Goal: Task Accomplishment & Management: Manage account settings

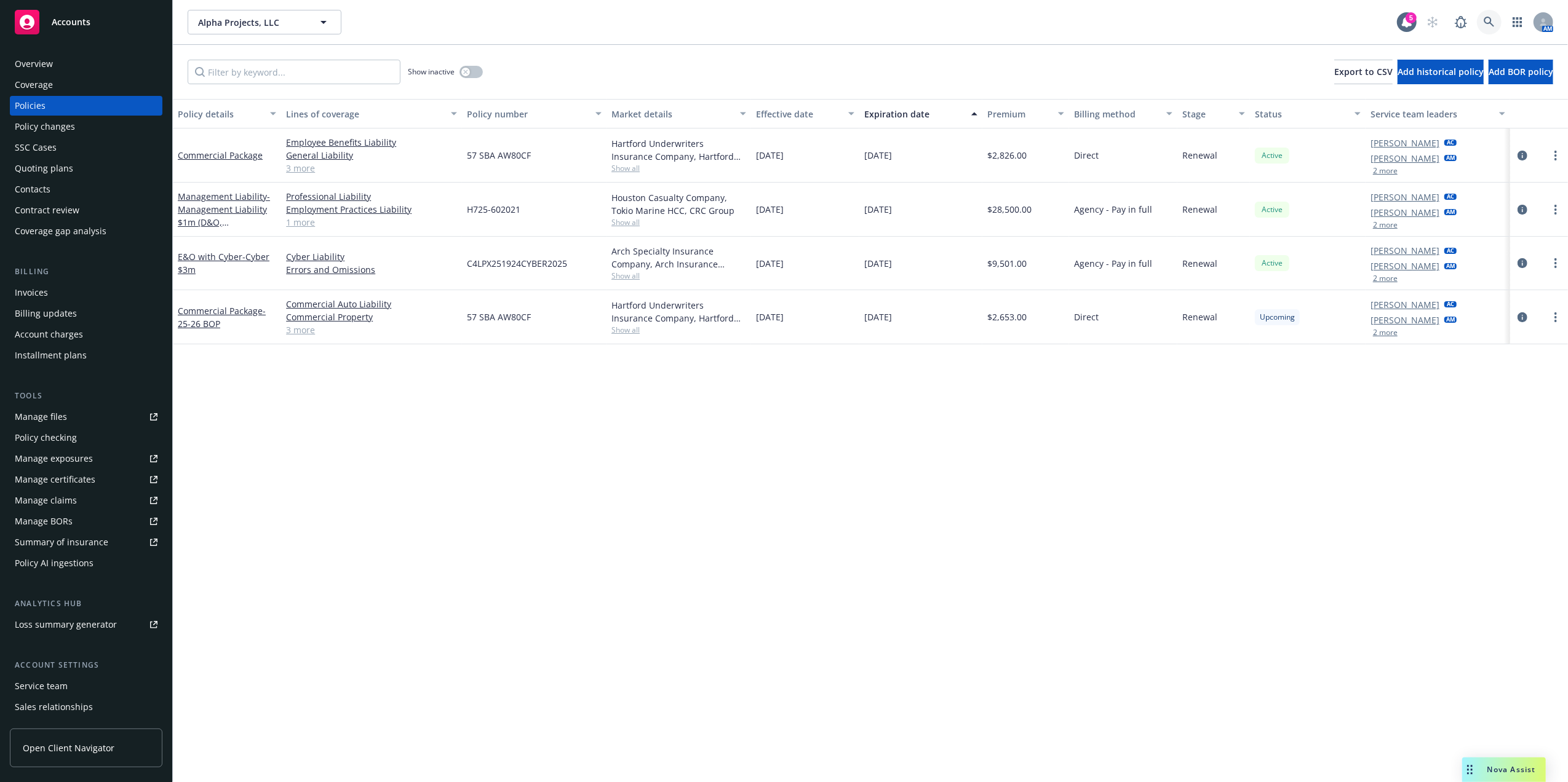
click at [1478, 24] on link at bounding box center [1489, 22] width 24 height 24
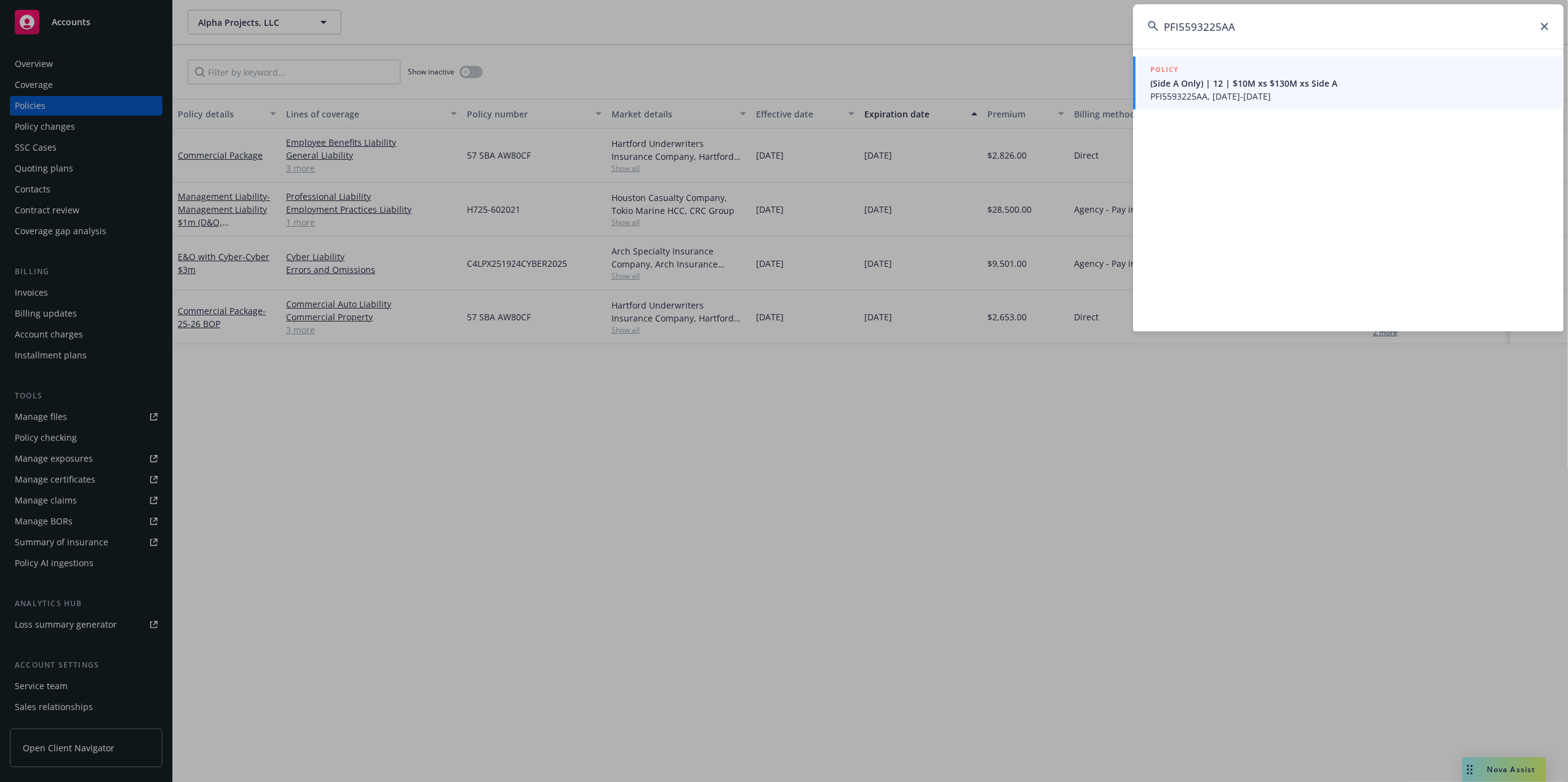
type input "PFI5593225AA"
click at [1248, 86] on span "(Side A Only) | 12 | $10M xs $130M xs Side A" at bounding box center [1350, 83] width 399 height 13
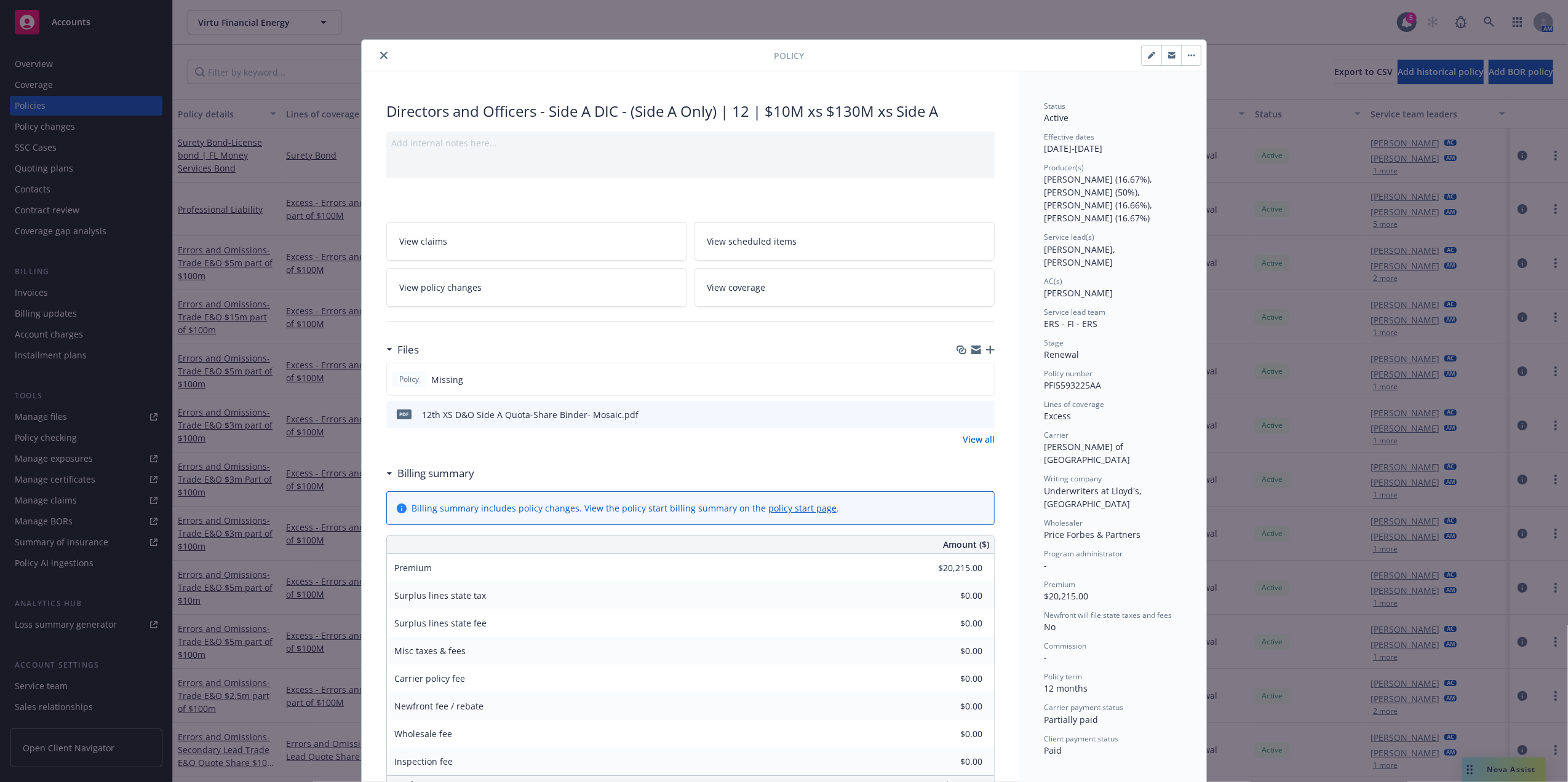
click at [986, 352] on icon "button" at bounding box center [991, 350] width 9 height 9
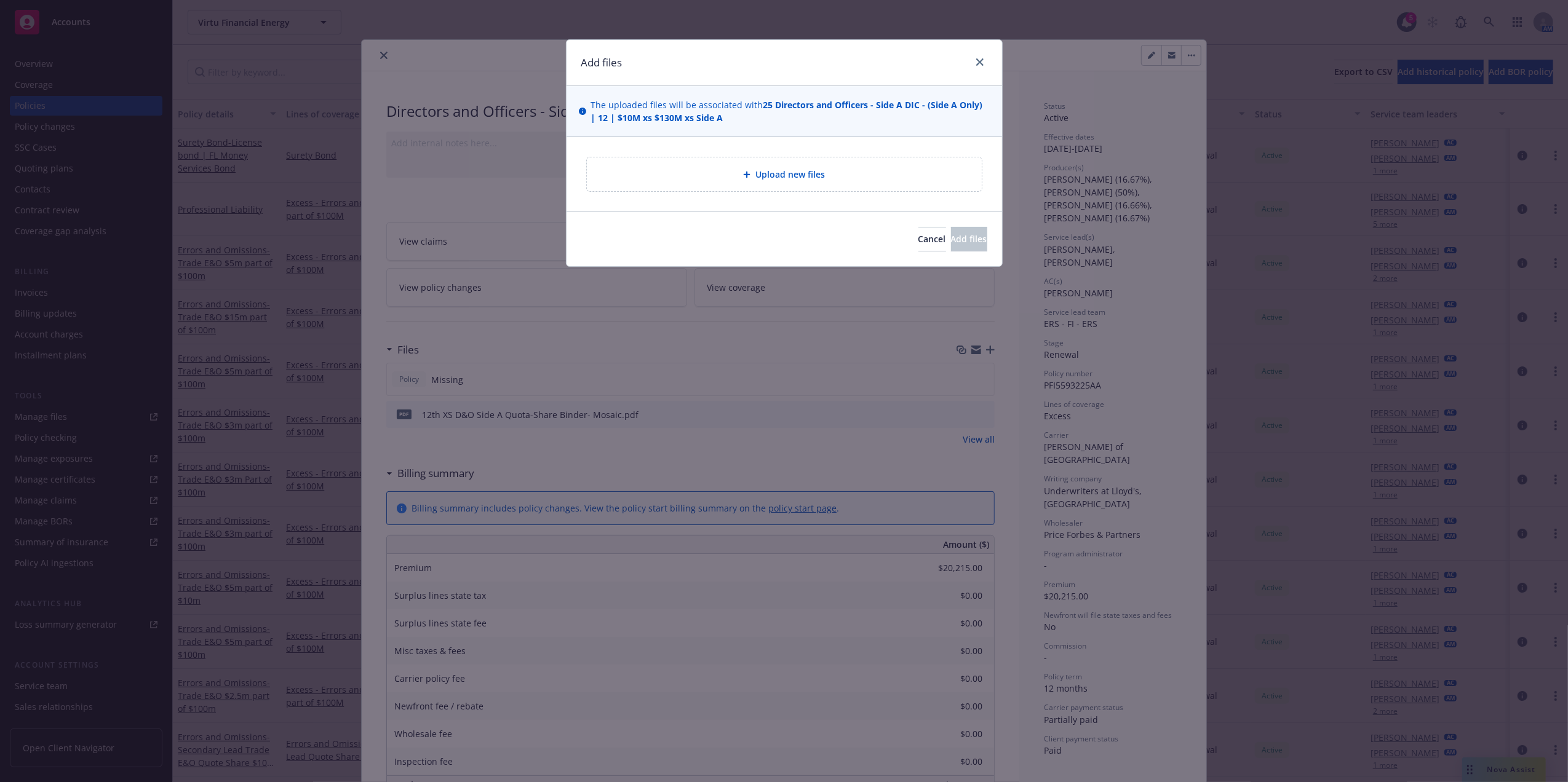
type textarea "x"
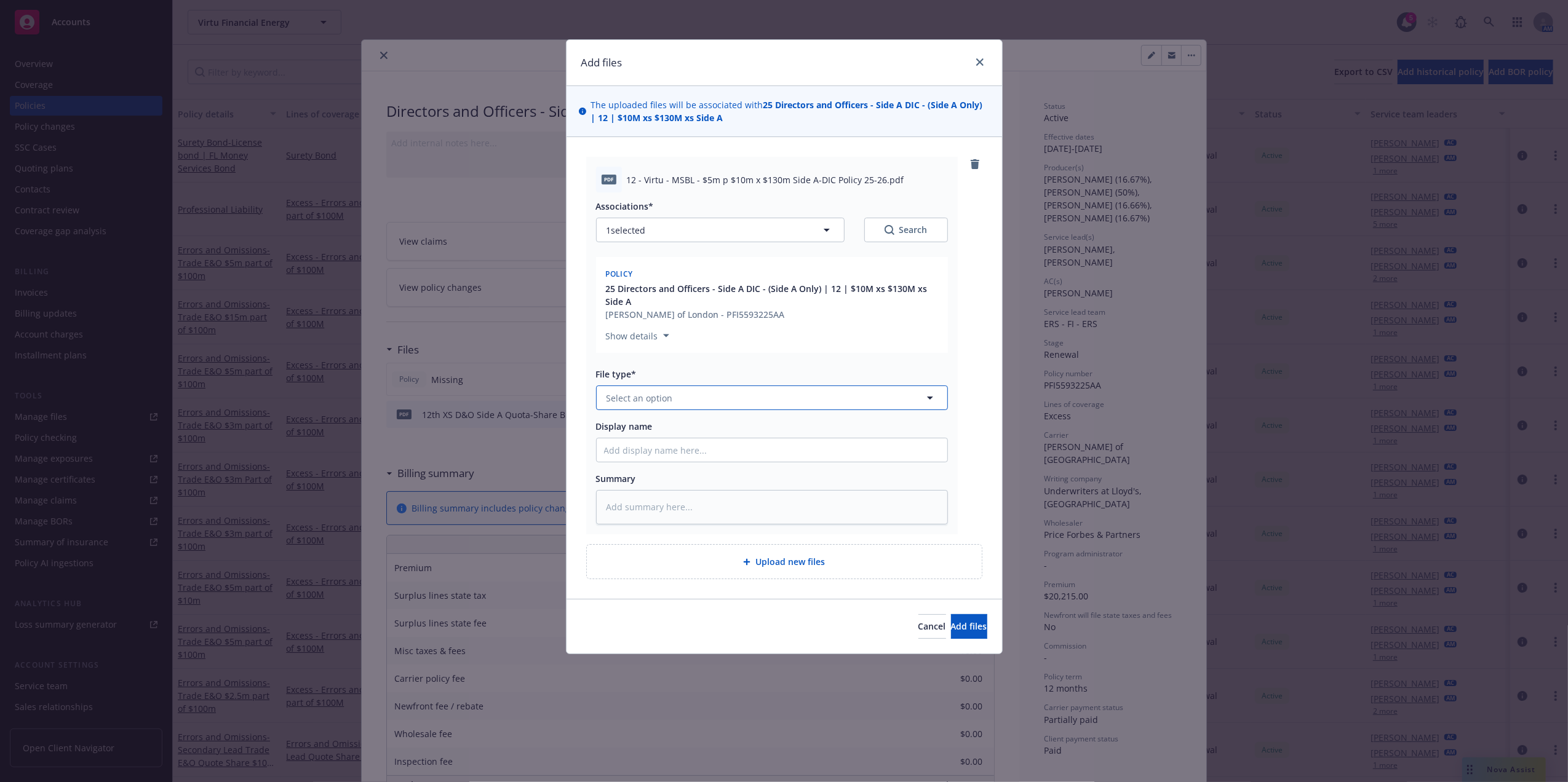
click at [707, 406] on button "Select an option" at bounding box center [772, 397] width 352 height 24
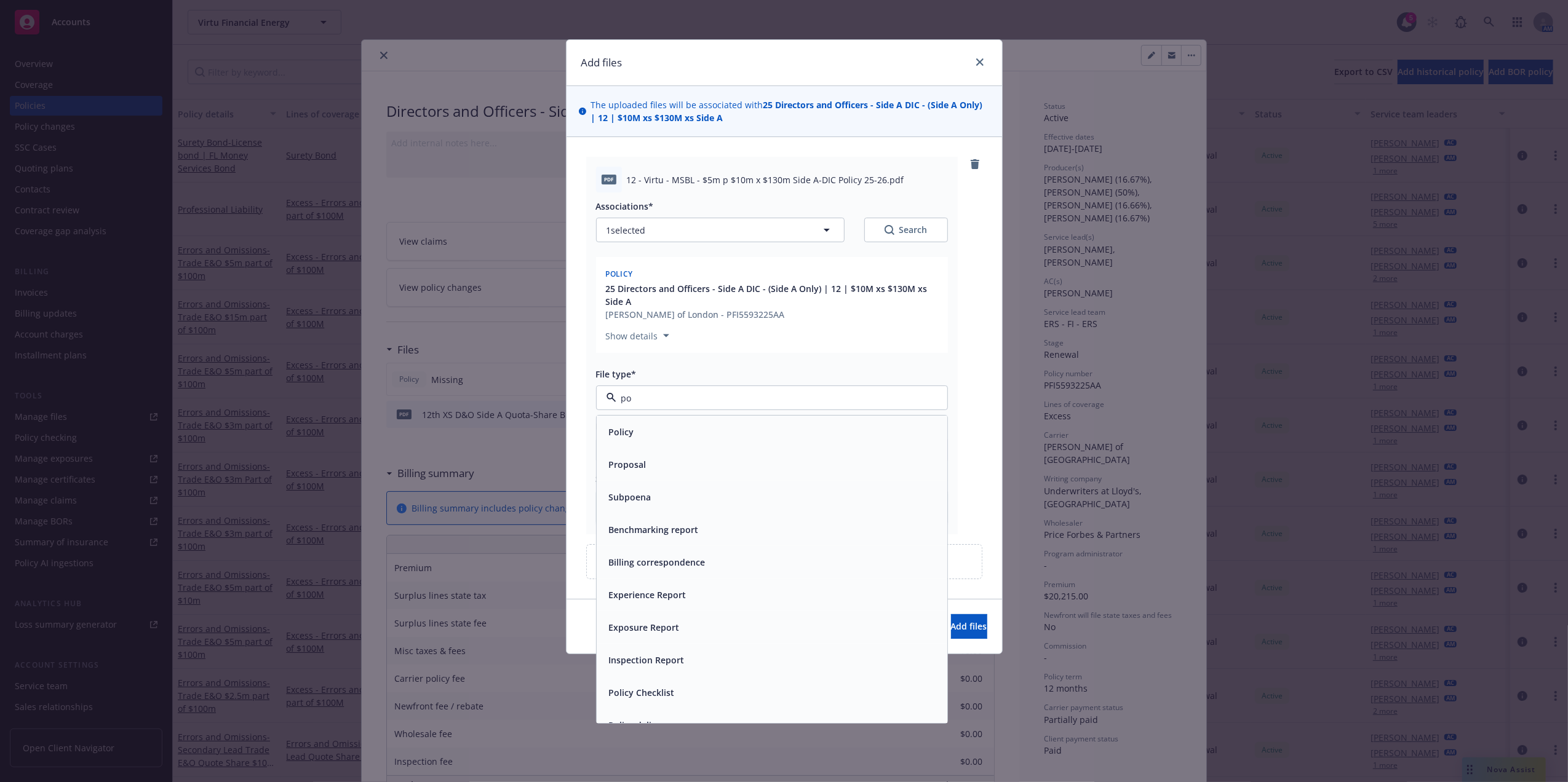
type input "pol"
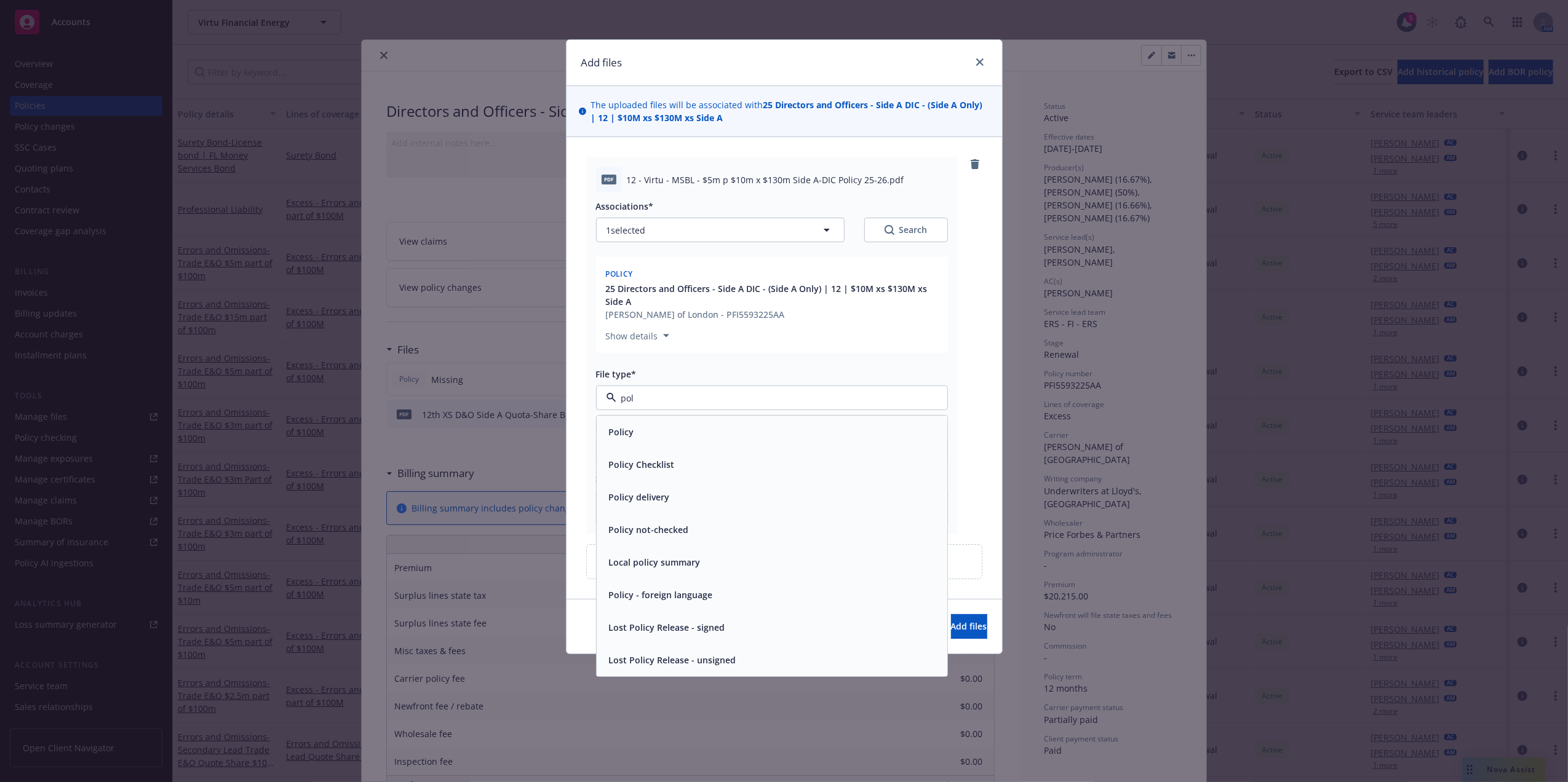
click at [695, 420] on div "Policy" at bounding box center [772, 432] width 350 height 33
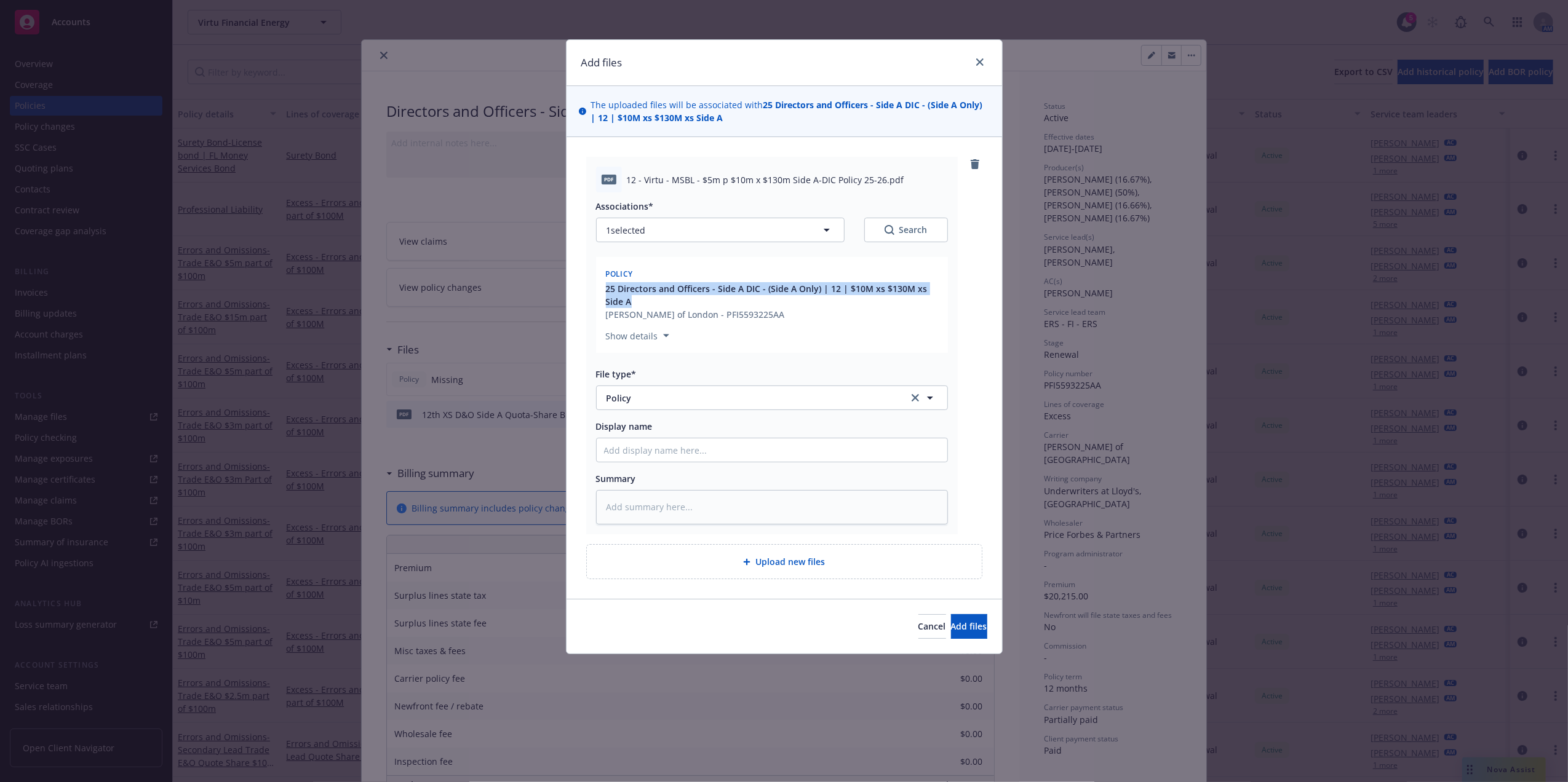
drag, startPoint x: 599, startPoint y: 286, endPoint x: 682, endPoint y: 298, distance: 83.9
click at [682, 298] on div "Policy 25 Directors and Officers - Side A DIC - (Side A Only) | 12 | $10M xs $1…" at bounding box center [772, 305] width 352 height 96
copy span "25 Directors and Officers - Side A DIC - (Side A Only) | 12 | $10M xs $130M xs …"
drag, startPoint x: 648, startPoint y: 450, endPoint x: 657, endPoint y: 449, distance: 9.1
click at [655, 449] on input "Display name" at bounding box center [772, 450] width 350 height 23
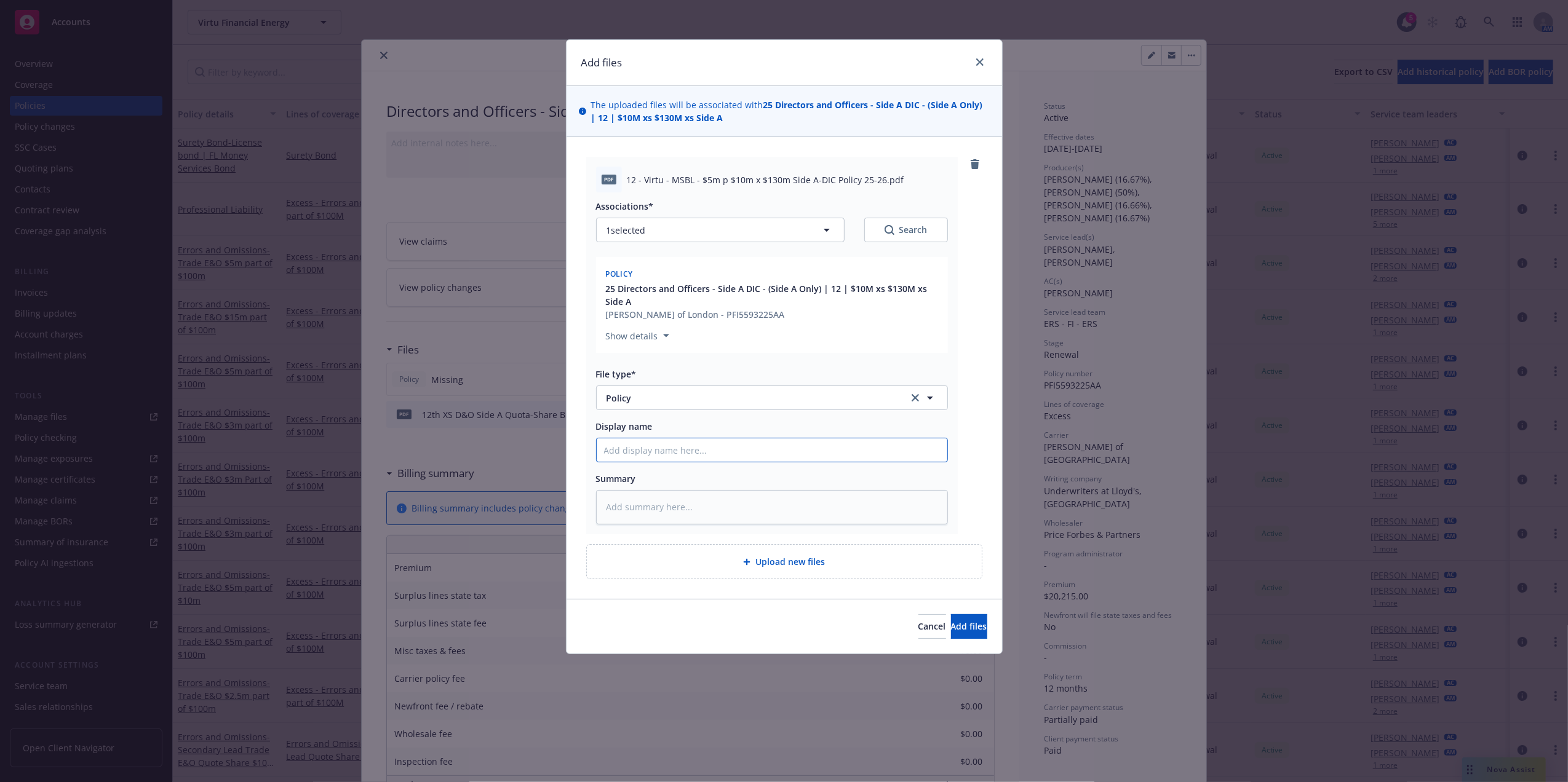
paste input "25 Directors and Officers - Side A DIC - (Side A Only) | 12 | $10M xs $130M xs …"
type textarea "x"
type input "25 Directors and Officers - Side A DIC - (Side A Only) | 12 | $10M xs $130M xs …"
type textarea "x"
type input "25 Directors and Officers - Side A DIC - (Side A Only) | 12 | $10M xs $130M xs …"
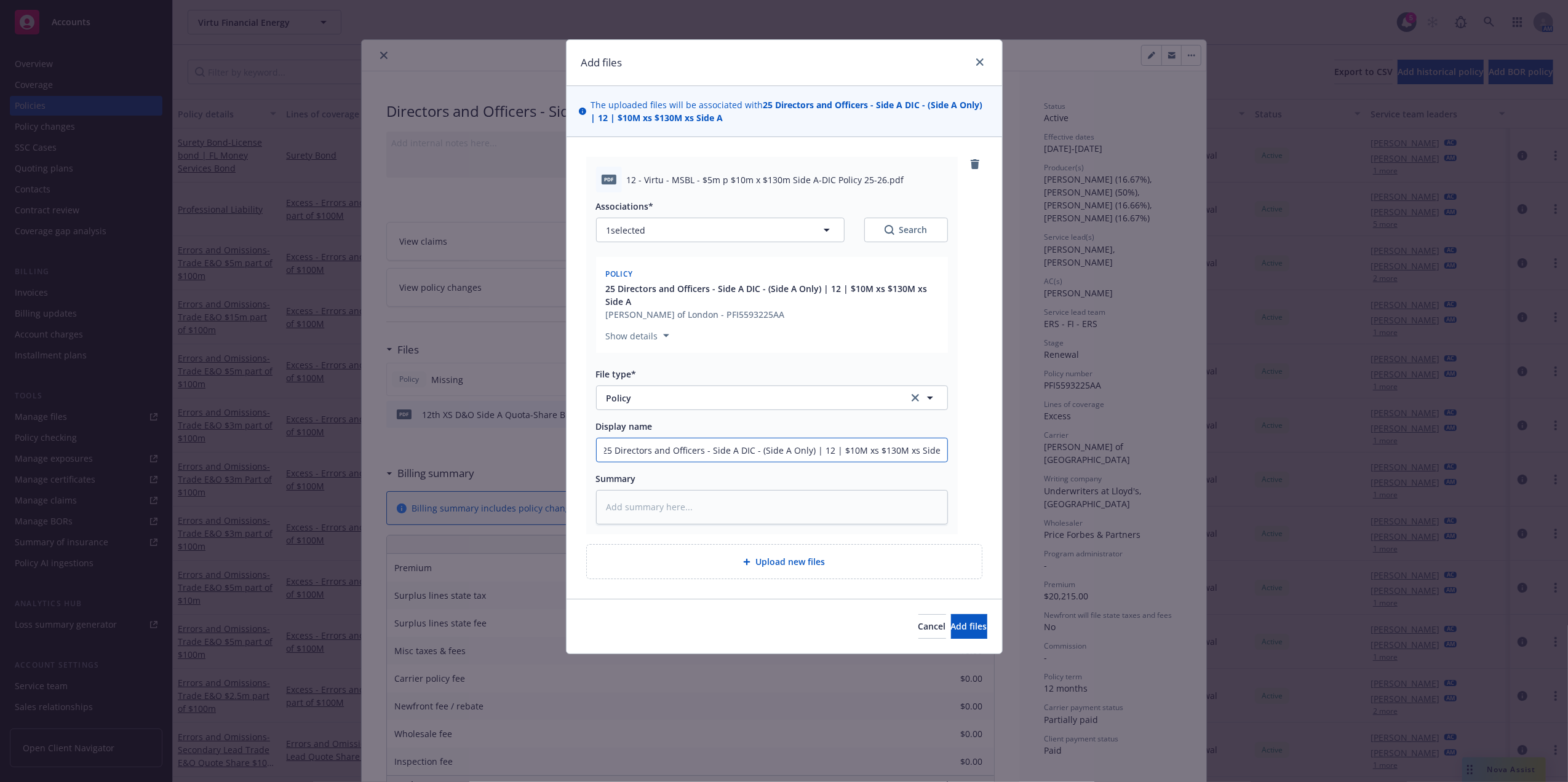
type textarea "x"
type input "25 Directors and Officers - Side A DIC - (Side A Only) | 12 | $10M xs $130M xs …"
type textarea "x"
type input "25 Directors and Officers - Side A DIC - (Side A Only) | 12 | $10M xs $130M xs …"
type textarea "x"
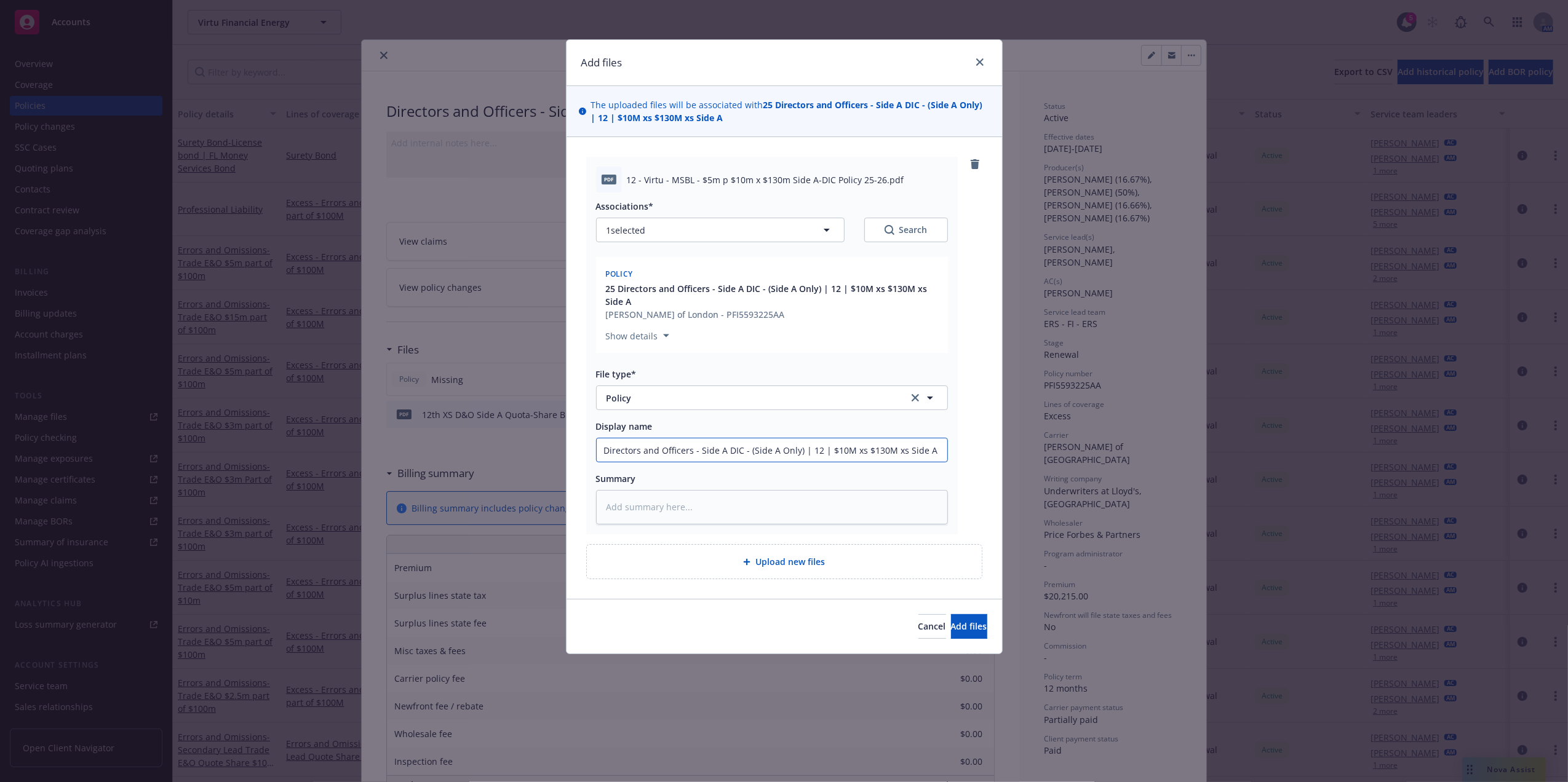
type input "25 Directors and Officers - Side A DIC - (Side A Only) | 12 | $10M xs $130M xs …"
type textarea "x"
type input "25 Directors and Officers - Side A DIC - (Side A Only) | 12 | $10M xs $130M xs …"
type textarea "x"
type input "25 Directors and Officers - Side A DIC - (Side A Only) | 12 | $10M xs $130M xs …"
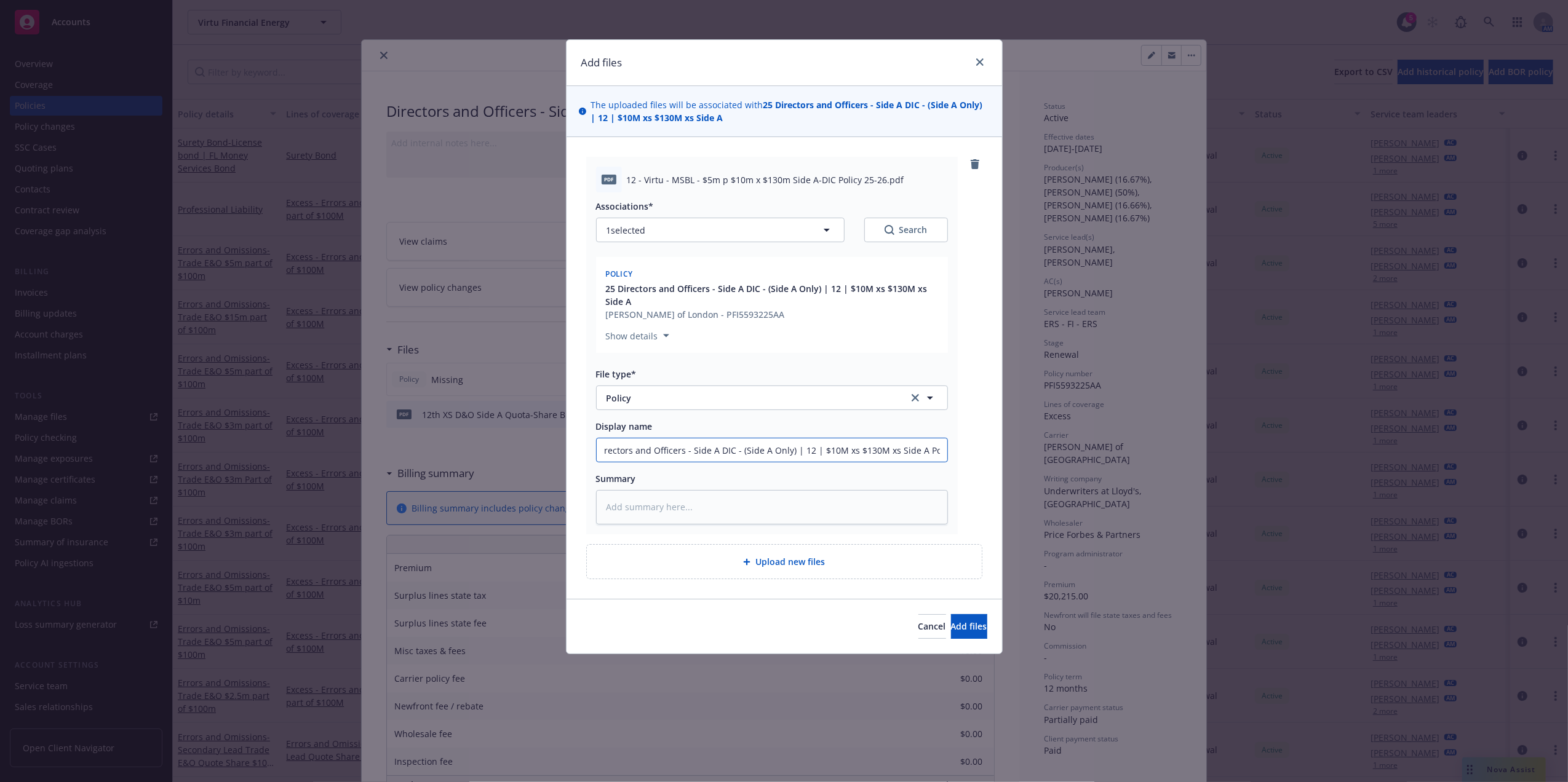
type textarea "x"
type input "25 Directors and Officers - Side A DIC - (Side A Only) | 12 | $10M xs $130M xs …"
type textarea "x"
type input "25 Directors and Officers - Side A DIC - (Side A Only) | 12 | $10M xs $130M xs …"
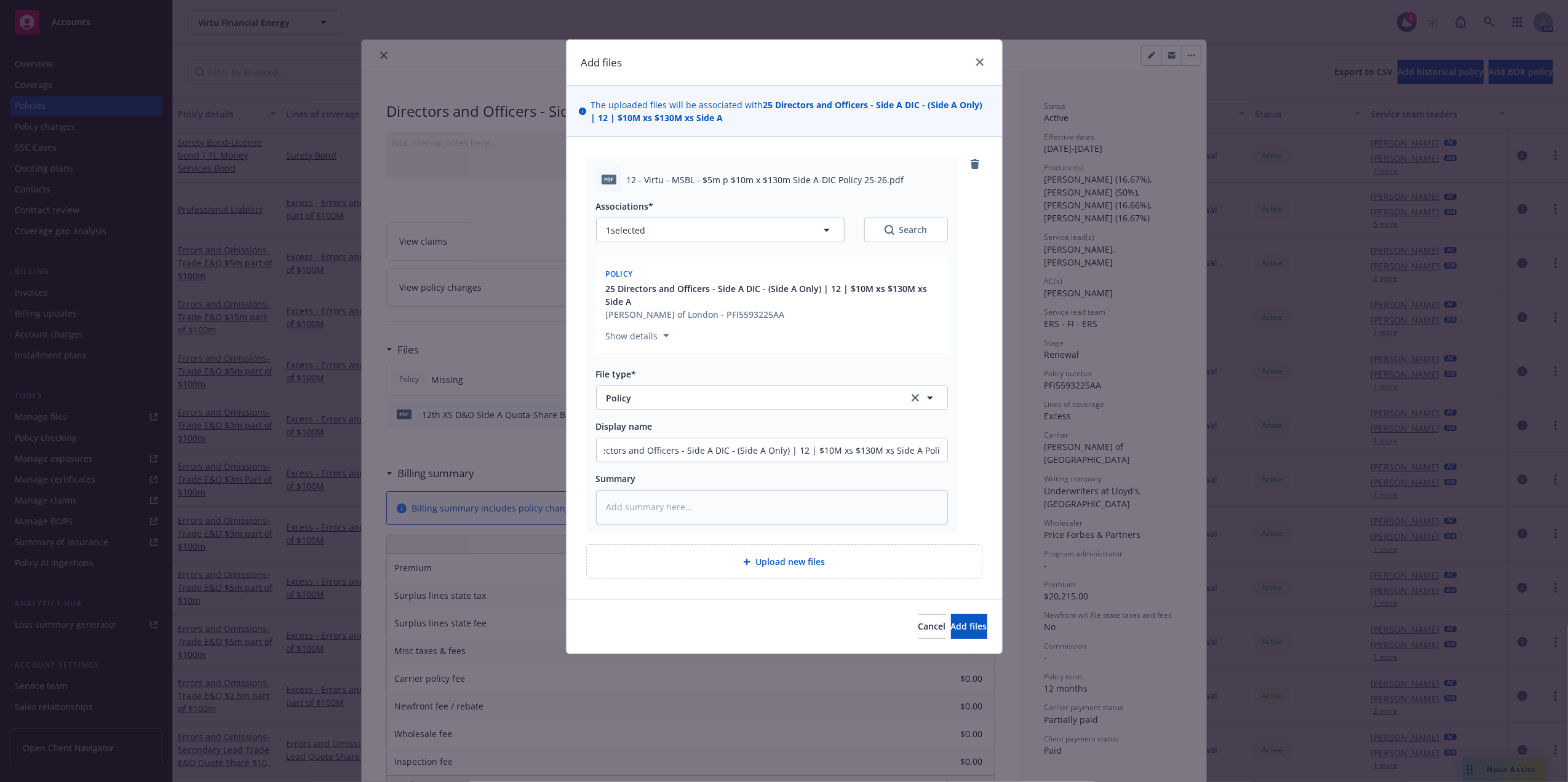
scroll to position [0, 0]
type textarea "x"
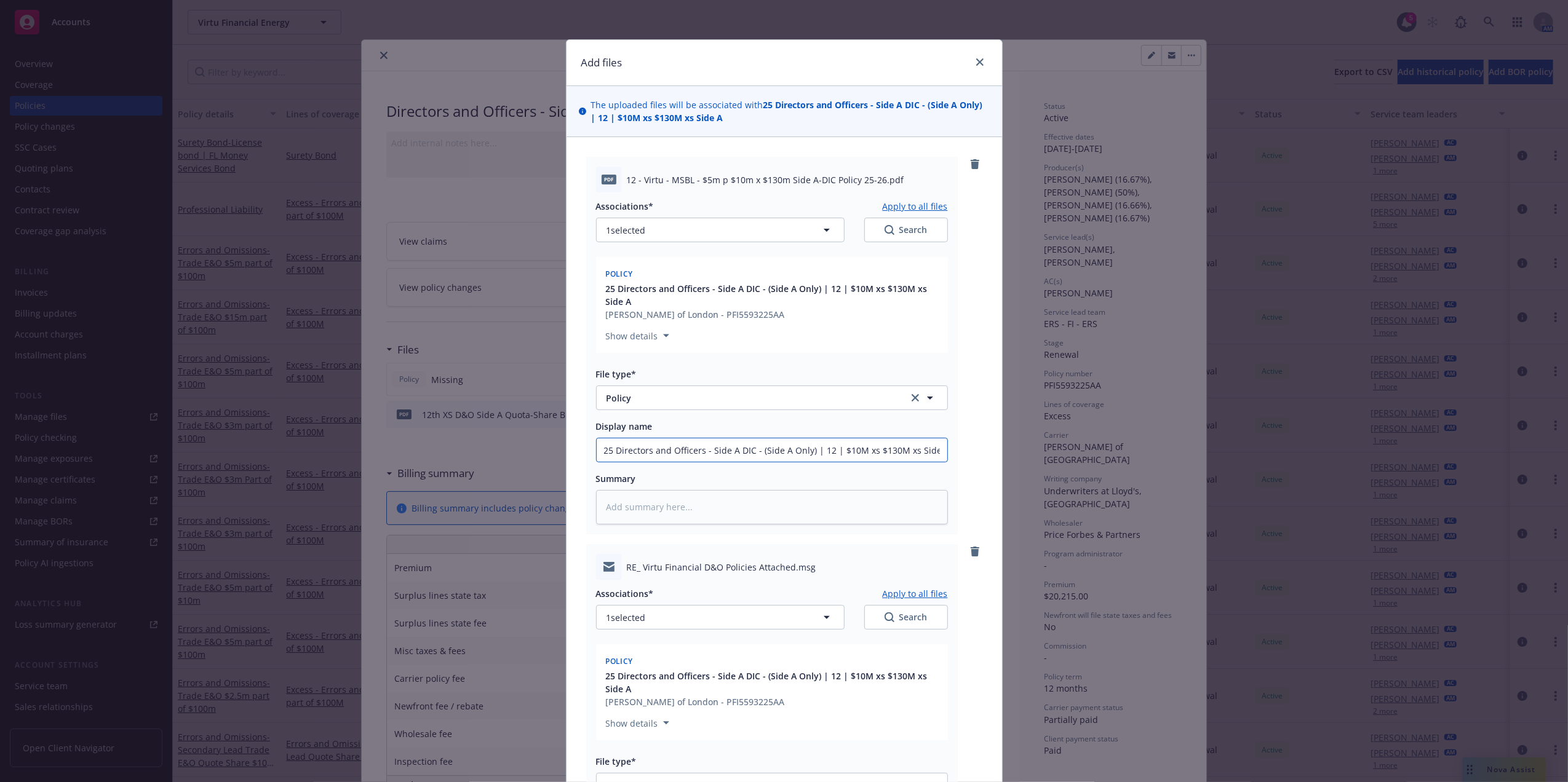
scroll to position [300, 0]
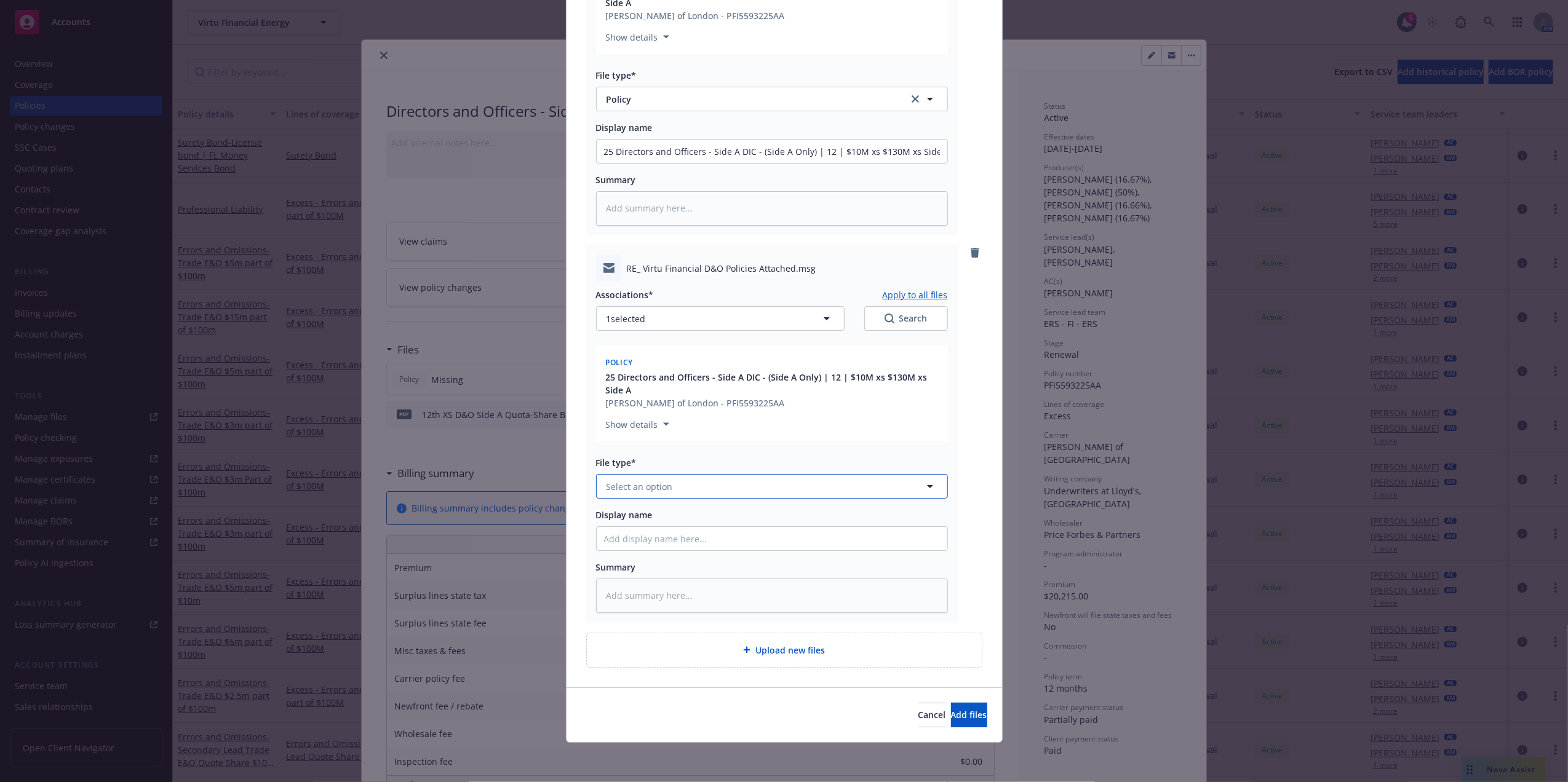
click at [860, 485] on button "Select an option" at bounding box center [772, 486] width 352 height 24
type input "email"
click at [801, 509] on div "Email" at bounding box center [772, 520] width 350 height 33
click at [771, 537] on input "Display name" at bounding box center [772, 538] width 350 height 23
paste input "25 Directors and Officers - Side A DIC - (Side A Only) | 12 | $10M xs $130M xs …"
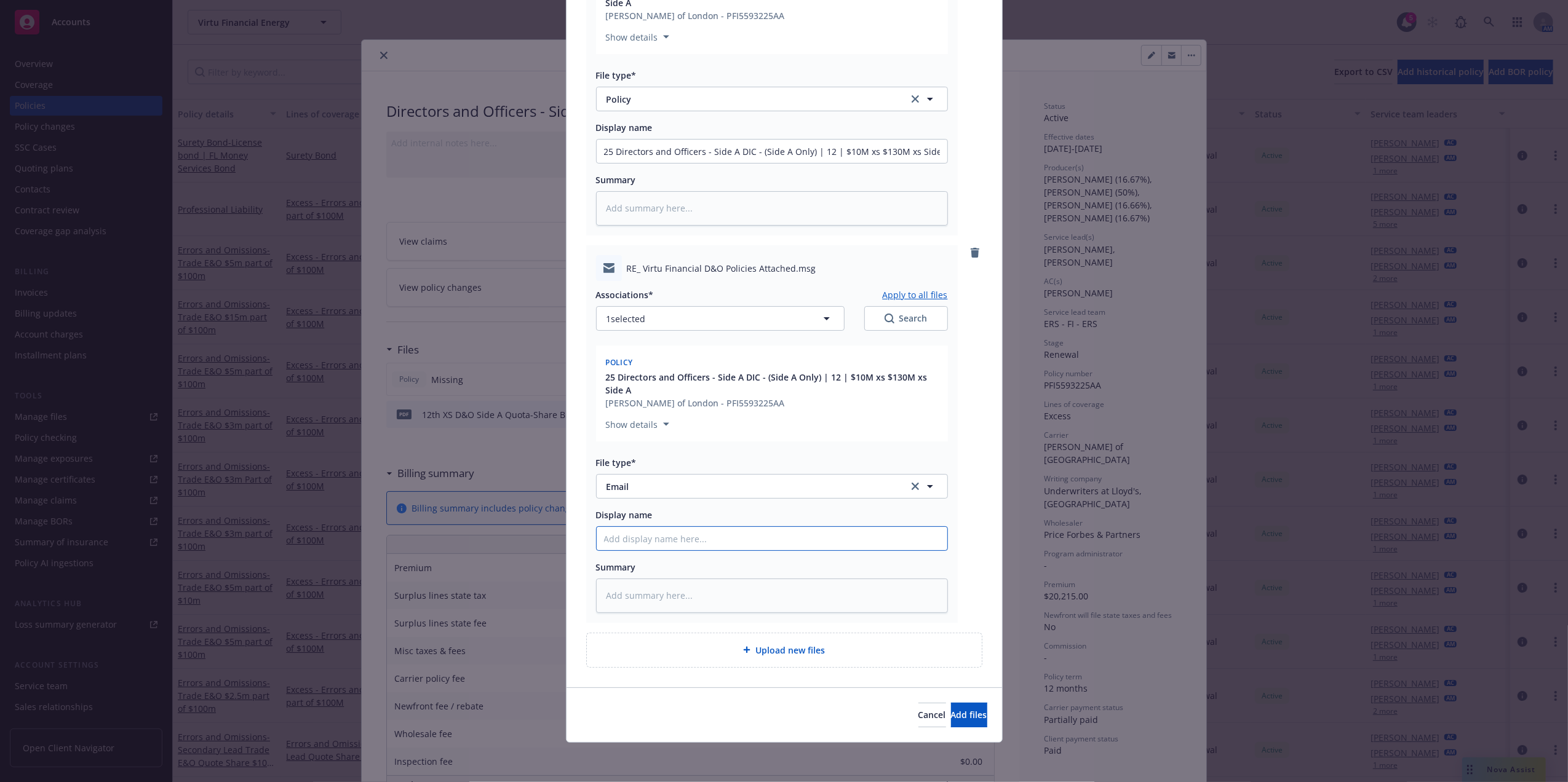
type textarea "x"
type input "25 Directors and Officers - Side A DIC - (Side A Only) | 12 | $10M xs $130M xs …"
type textarea "x"
type input "25 Directors and Officers - Side A DIC - (Side A Only) | 12 | $10M xs $130M xs …"
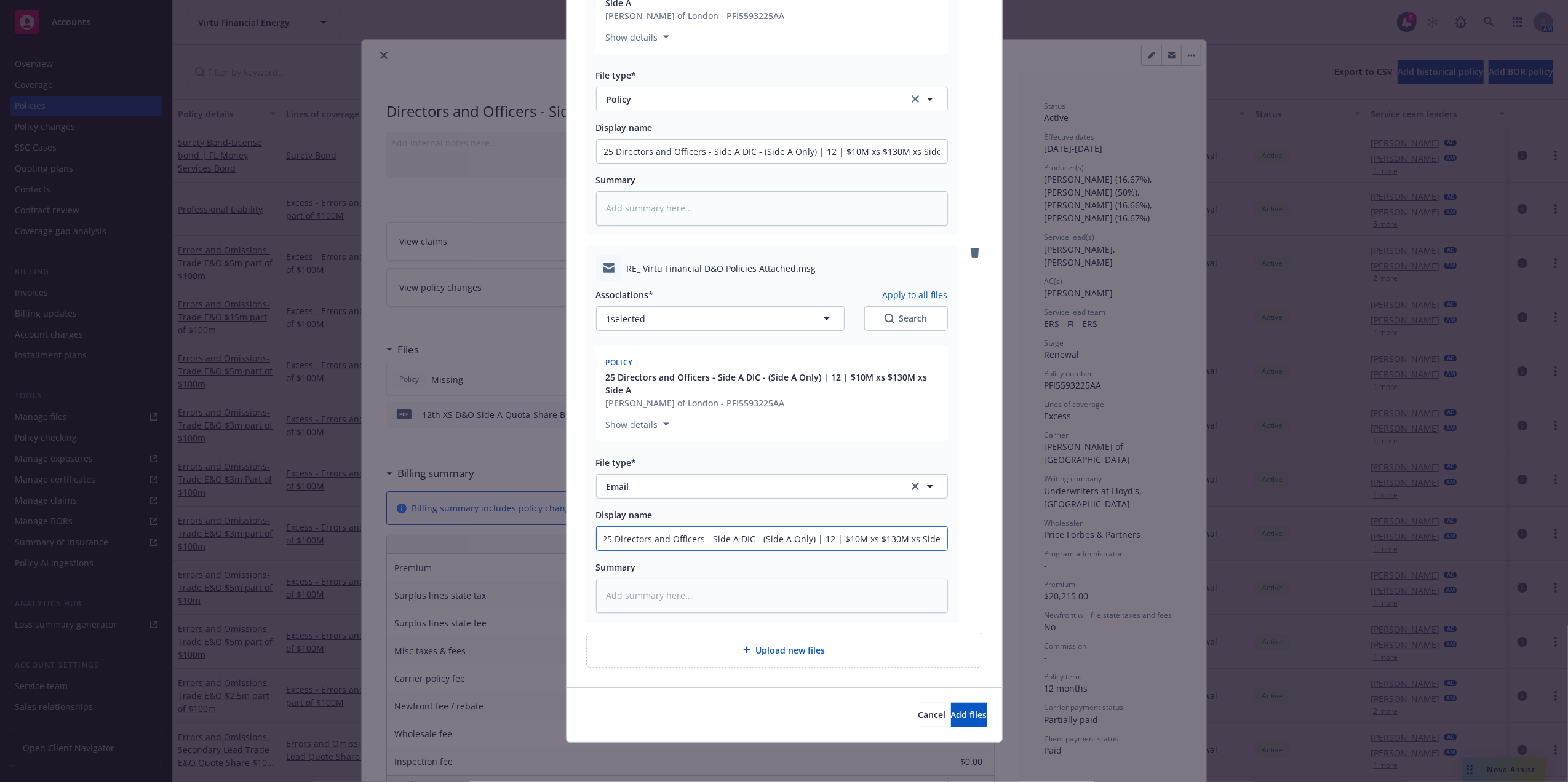
type textarea "x"
type input "P"
type textarea "x"
type input "Po"
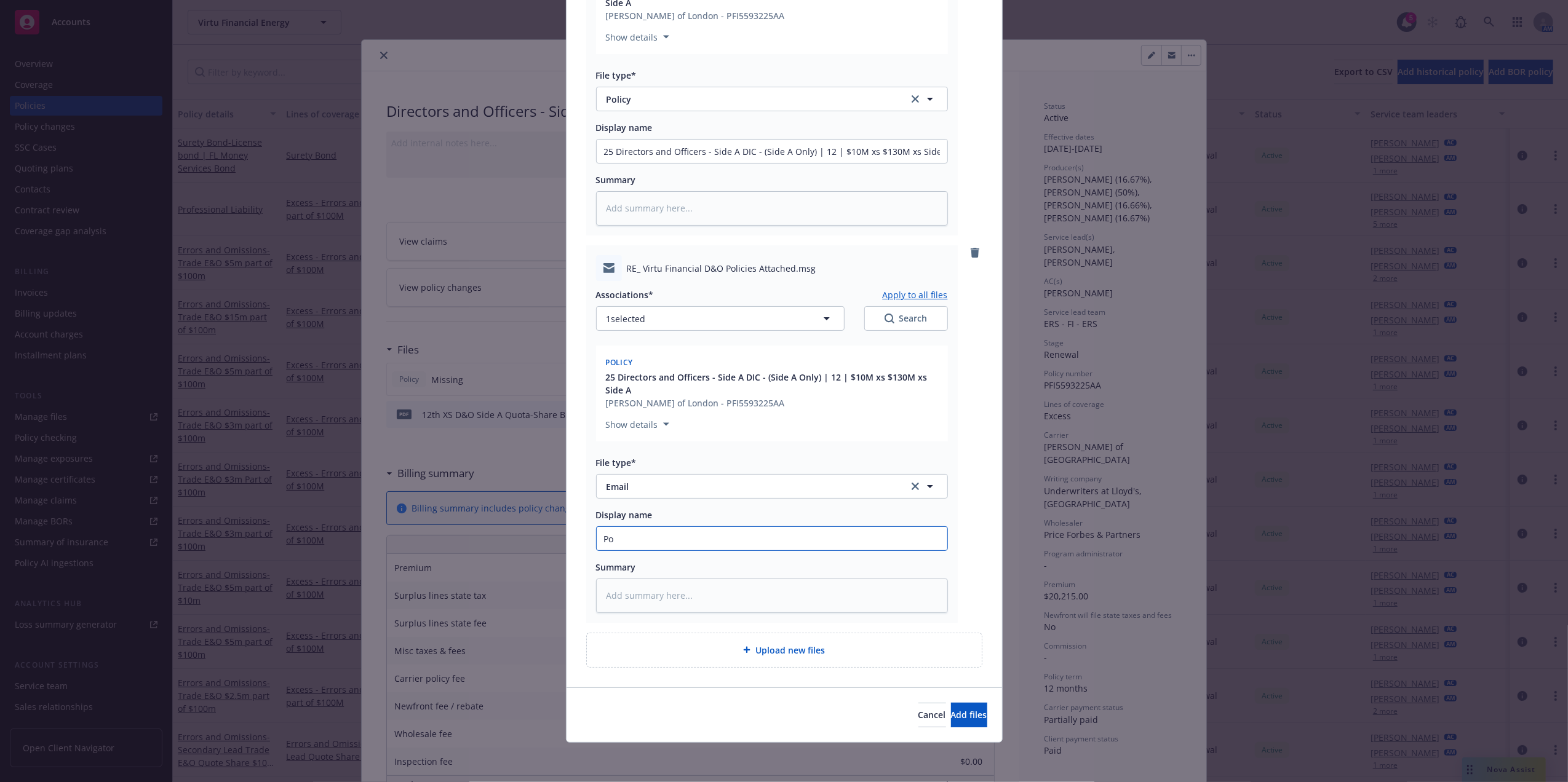
type textarea "x"
type input "Pol"
type textarea "x"
type input "Poli"
type textarea "x"
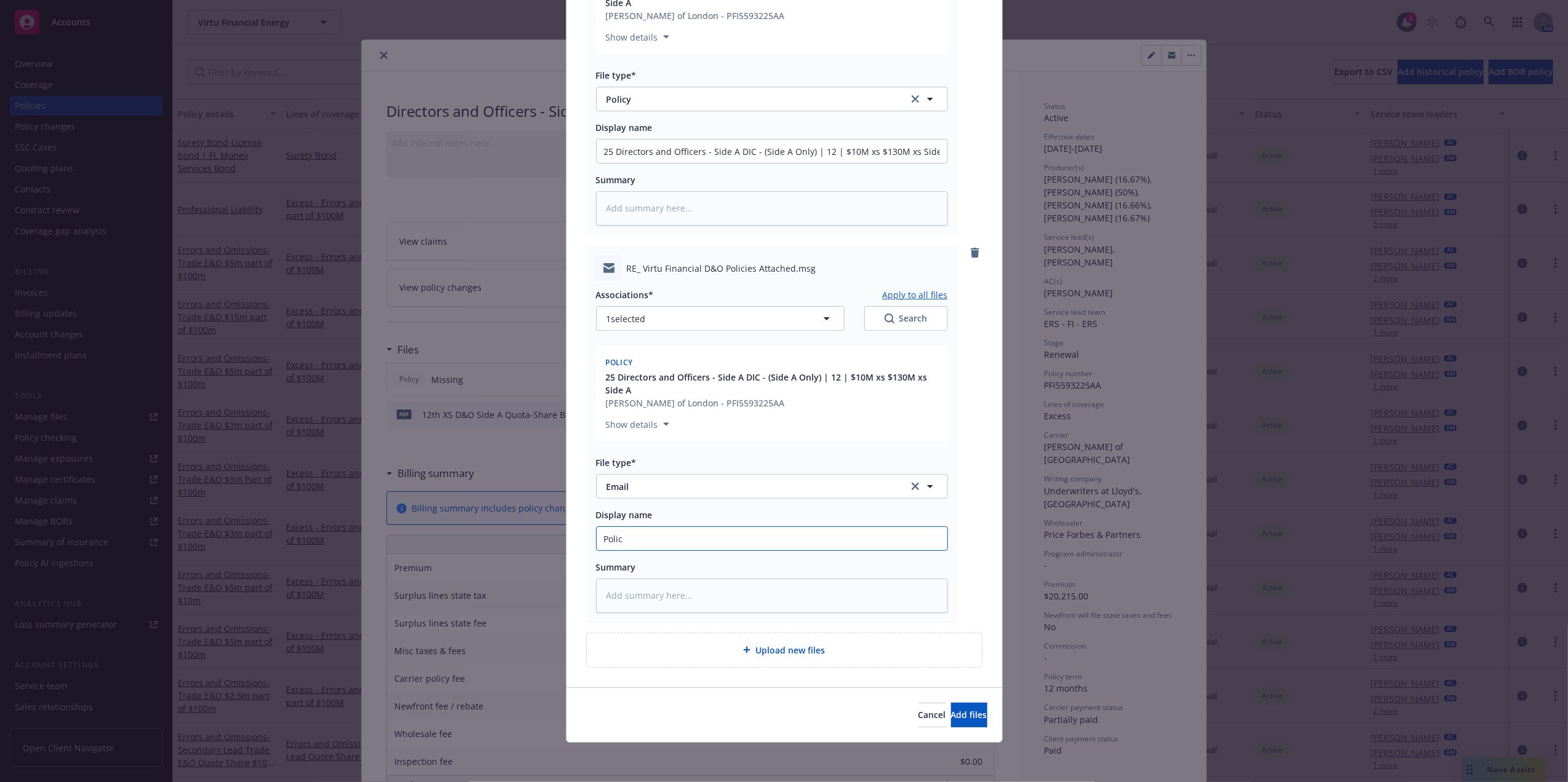
type input "Policy"
type textarea "x"
type input "Policy"
type textarea "x"
type input "Policy R"
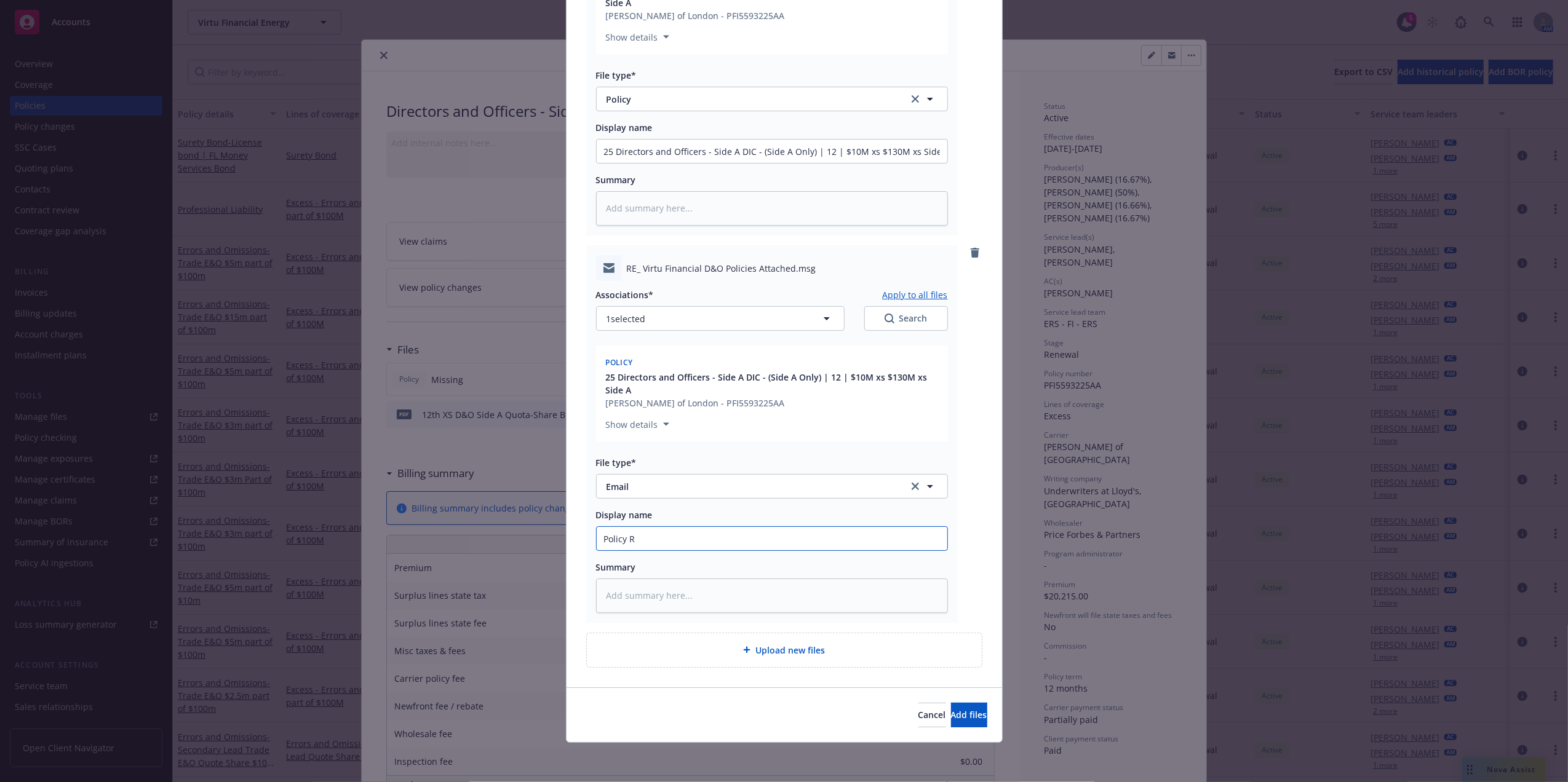
type textarea "x"
type input "Policy Rec"
type textarea "x"
type input "Policy Recv"
type textarea "x"
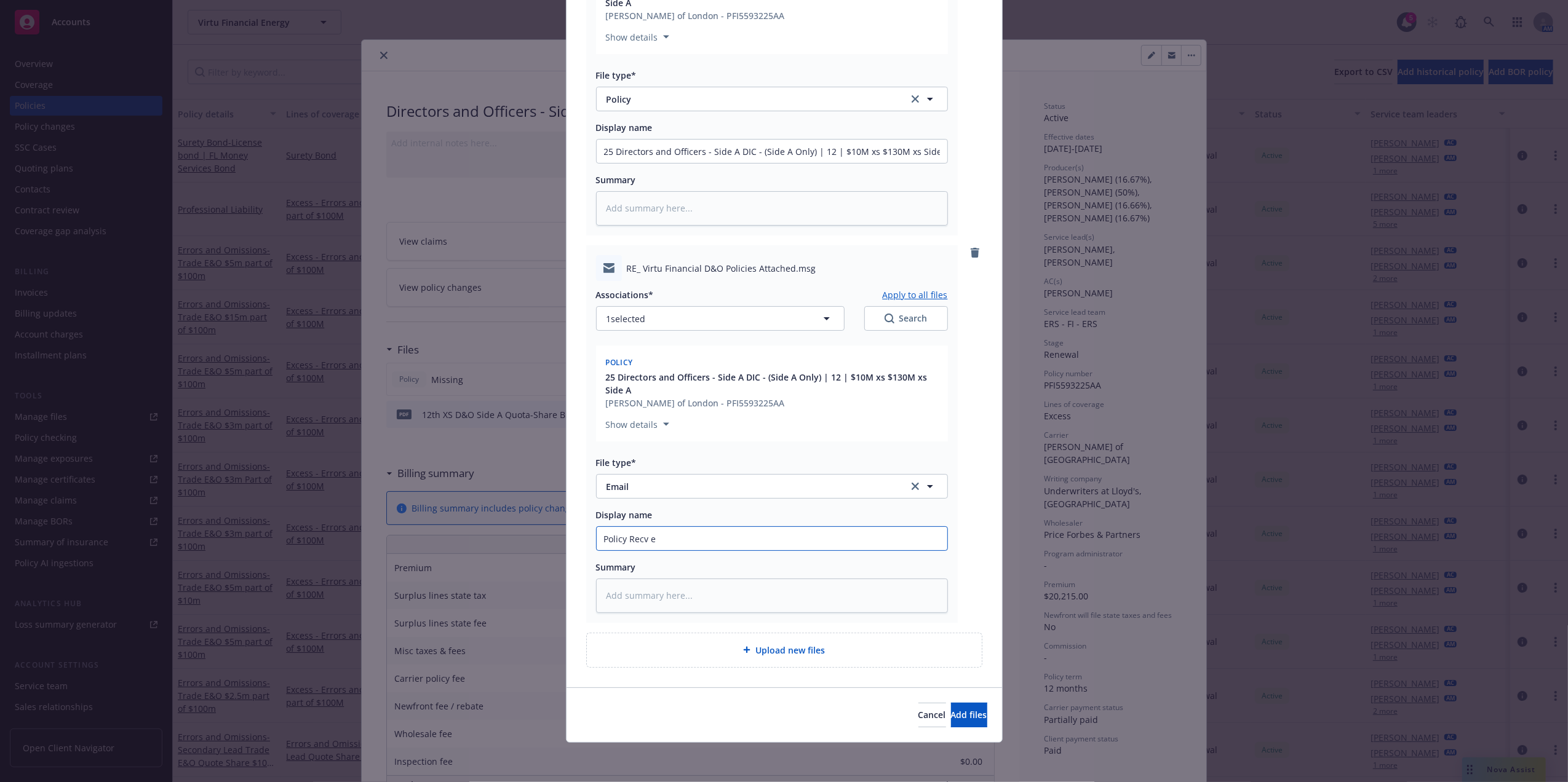
type input "Policy Recv em"
type textarea "x"
type input "Policy Recv ema"
type textarea "x"
type input "Policy Recv emai"
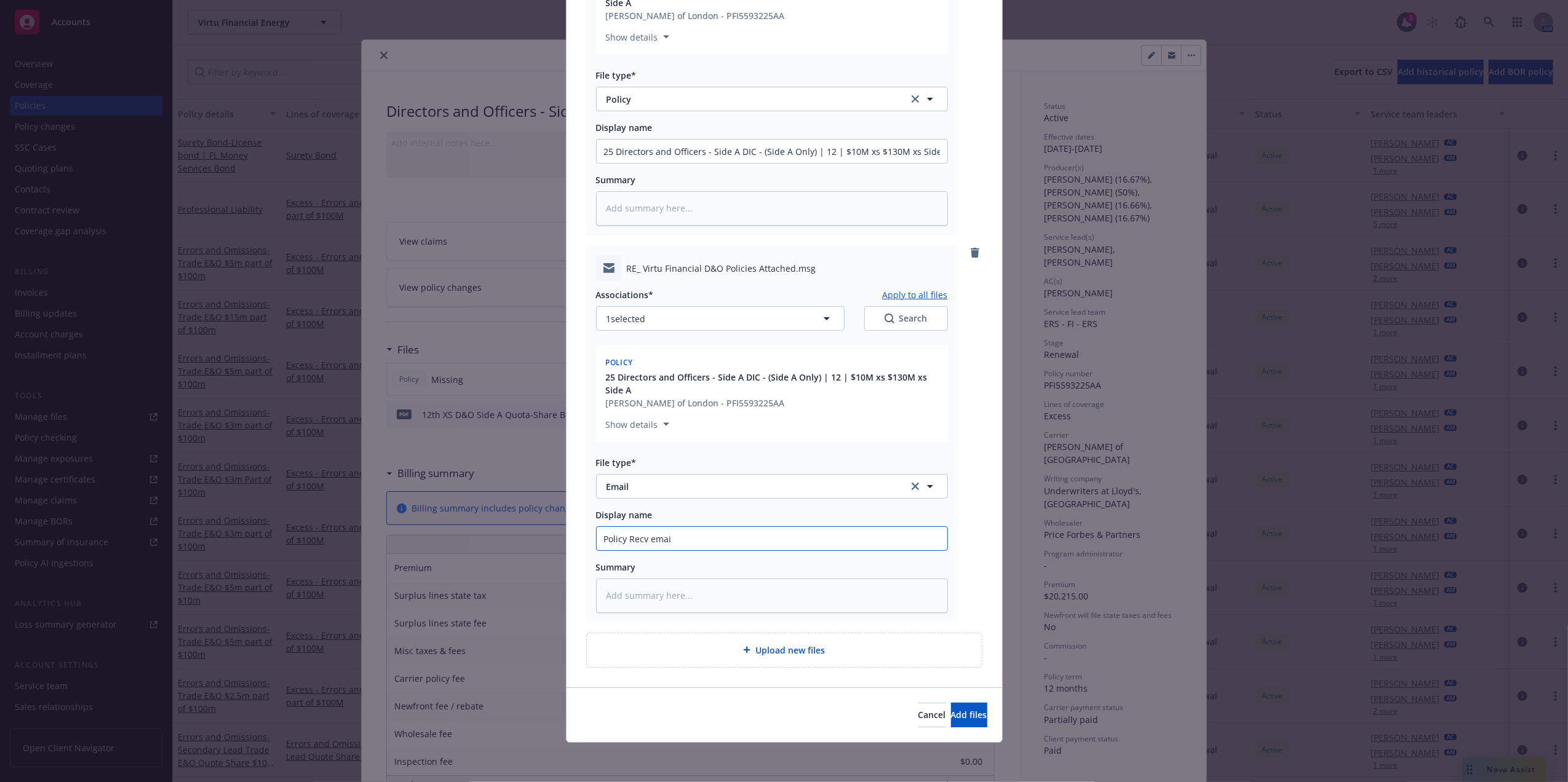
type textarea "x"
type input "Policy Recv email"
click at [969, 721] on button "Add files" at bounding box center [969, 714] width 36 height 24
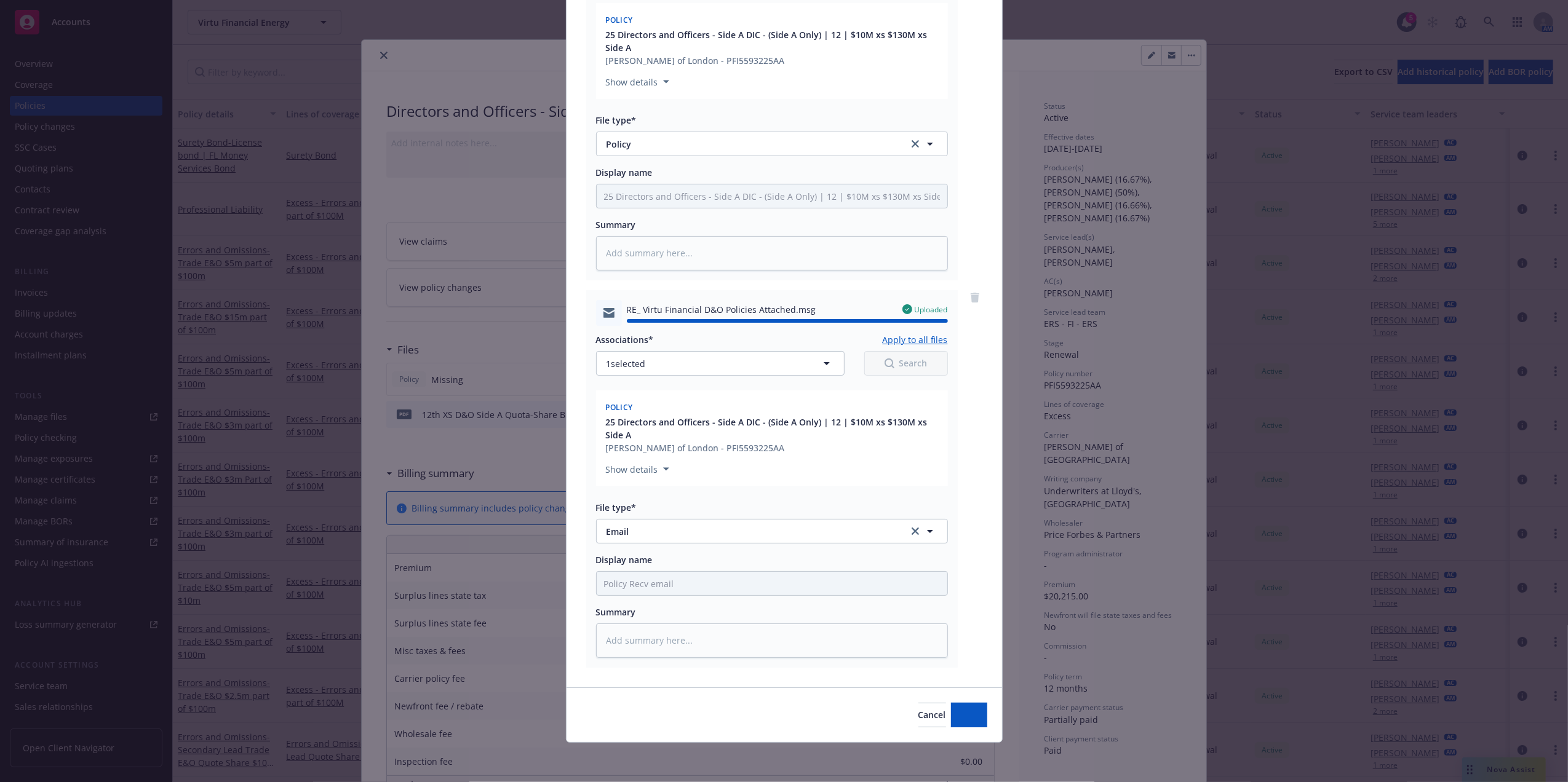
type textarea "x"
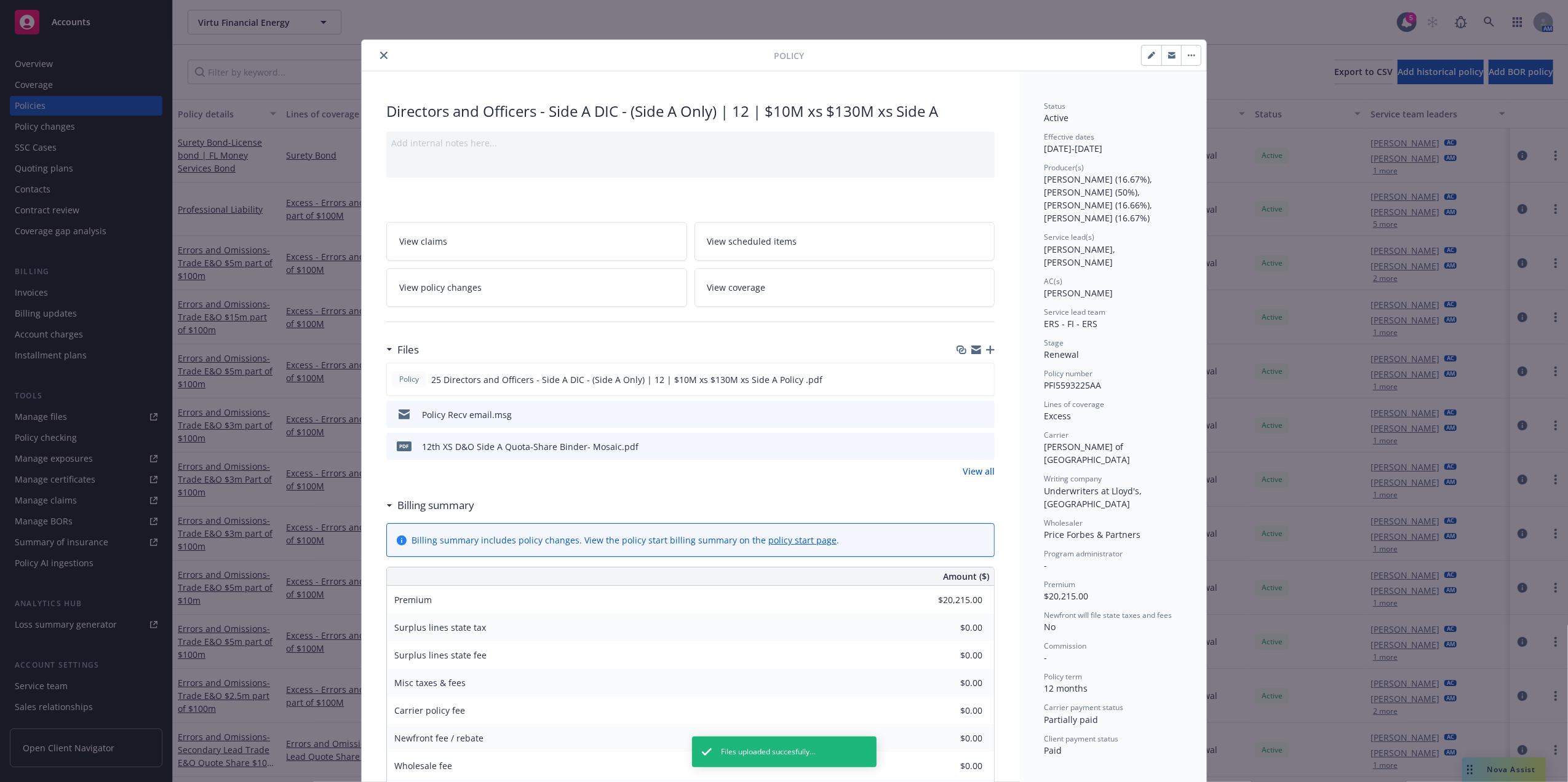
click at [381, 59] on icon "close" at bounding box center [384, 55] width 8 height 8
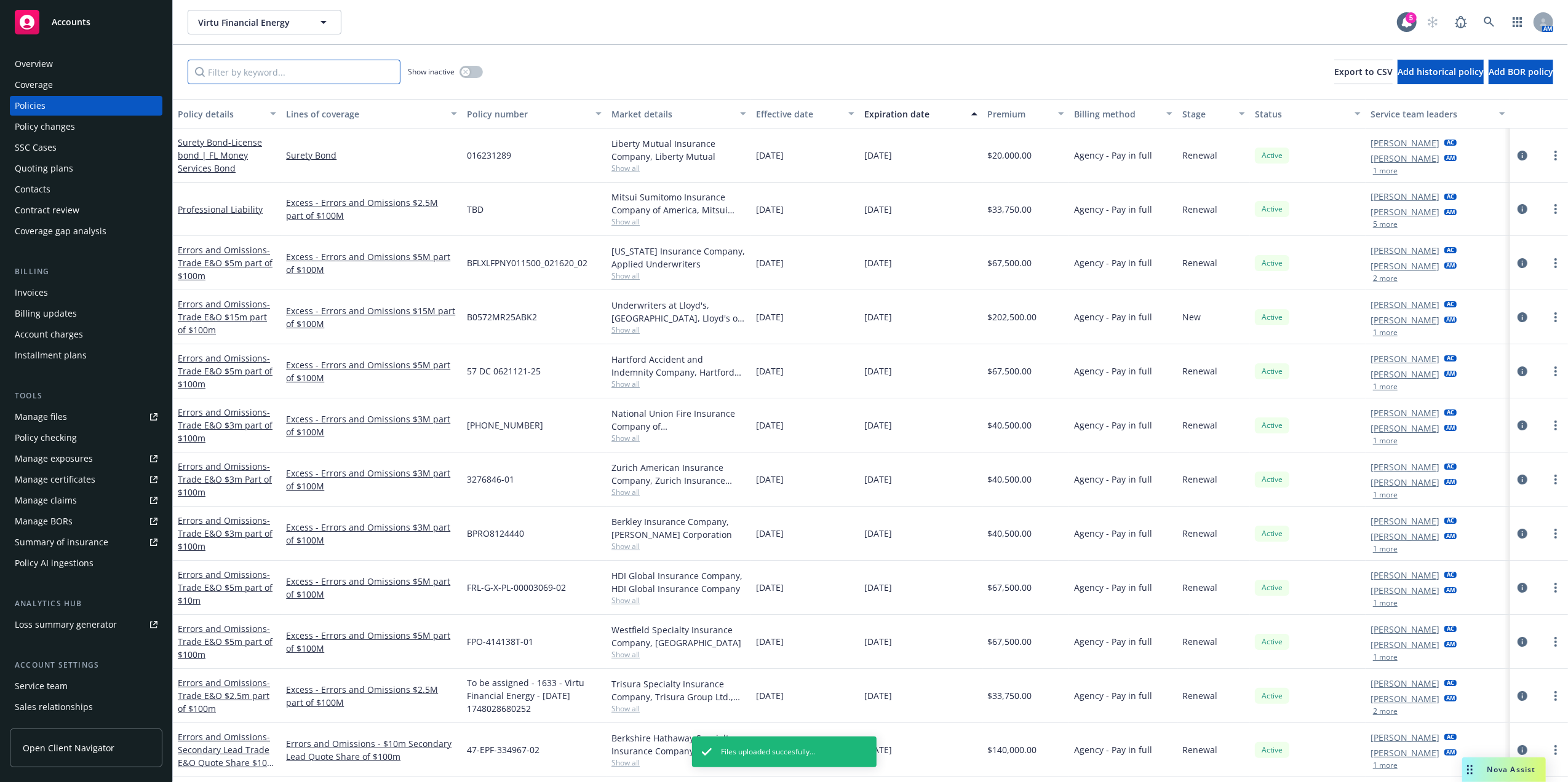
click at [293, 72] on input "Filter by keyword..." at bounding box center [293, 71] width 213 height 24
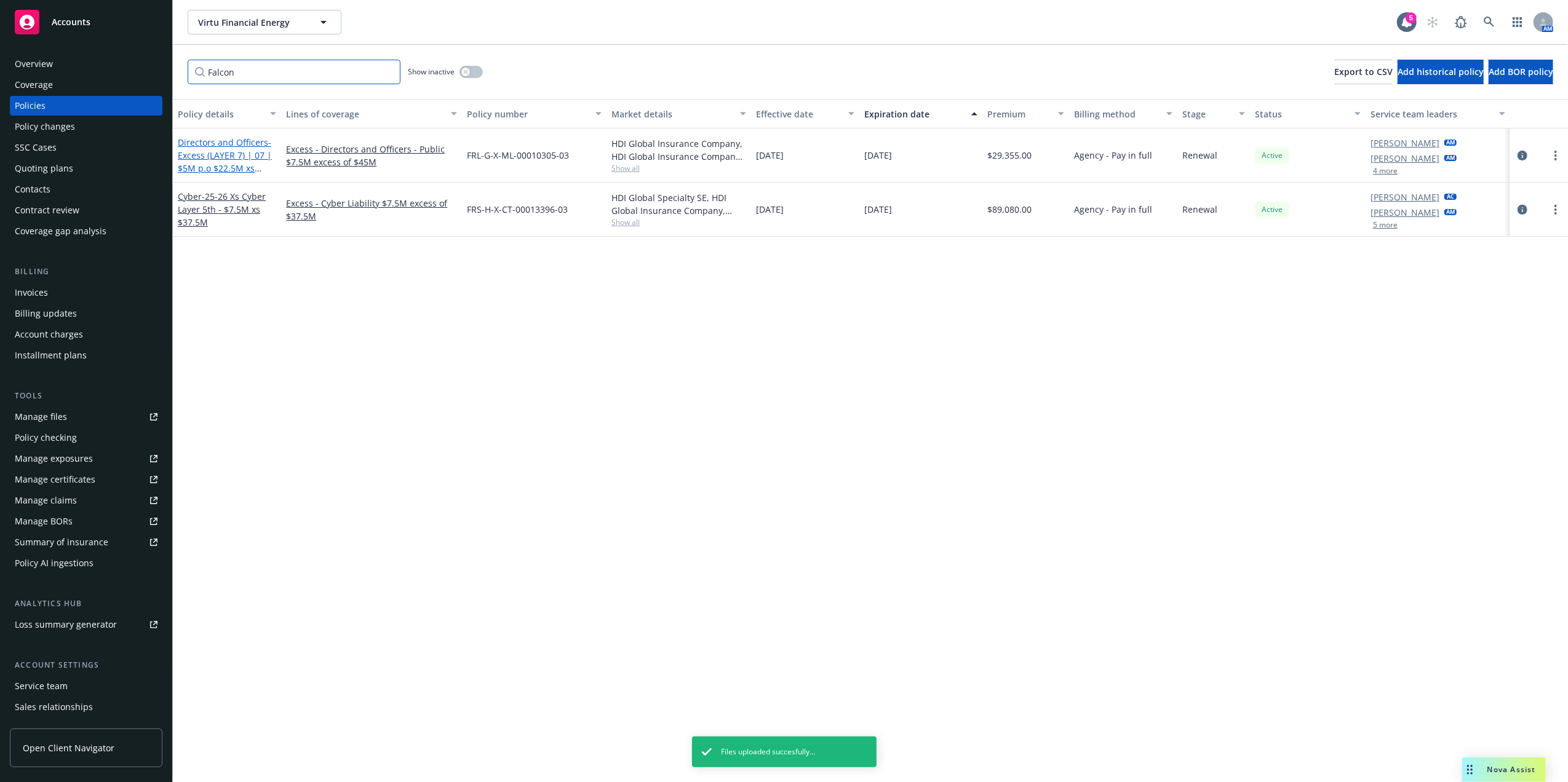
type input "Falcon"
click at [223, 160] on span "- Excess (LAYER 7) | 07 | $5M p.o $22.5M xs $52.5M" at bounding box center [225, 162] width 94 height 50
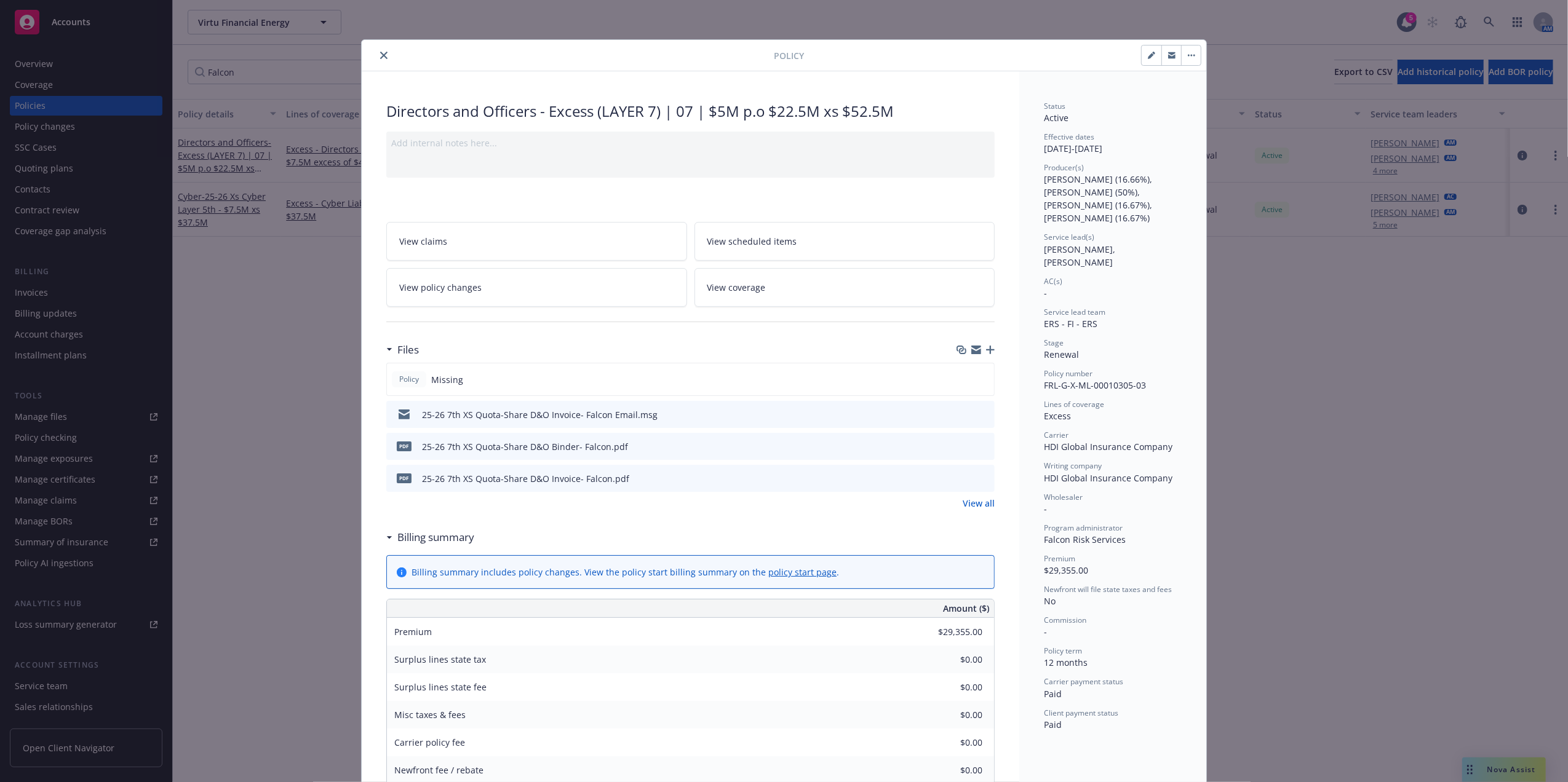
click at [977, 412] on icon "preview file" at bounding box center [983, 414] width 11 height 9
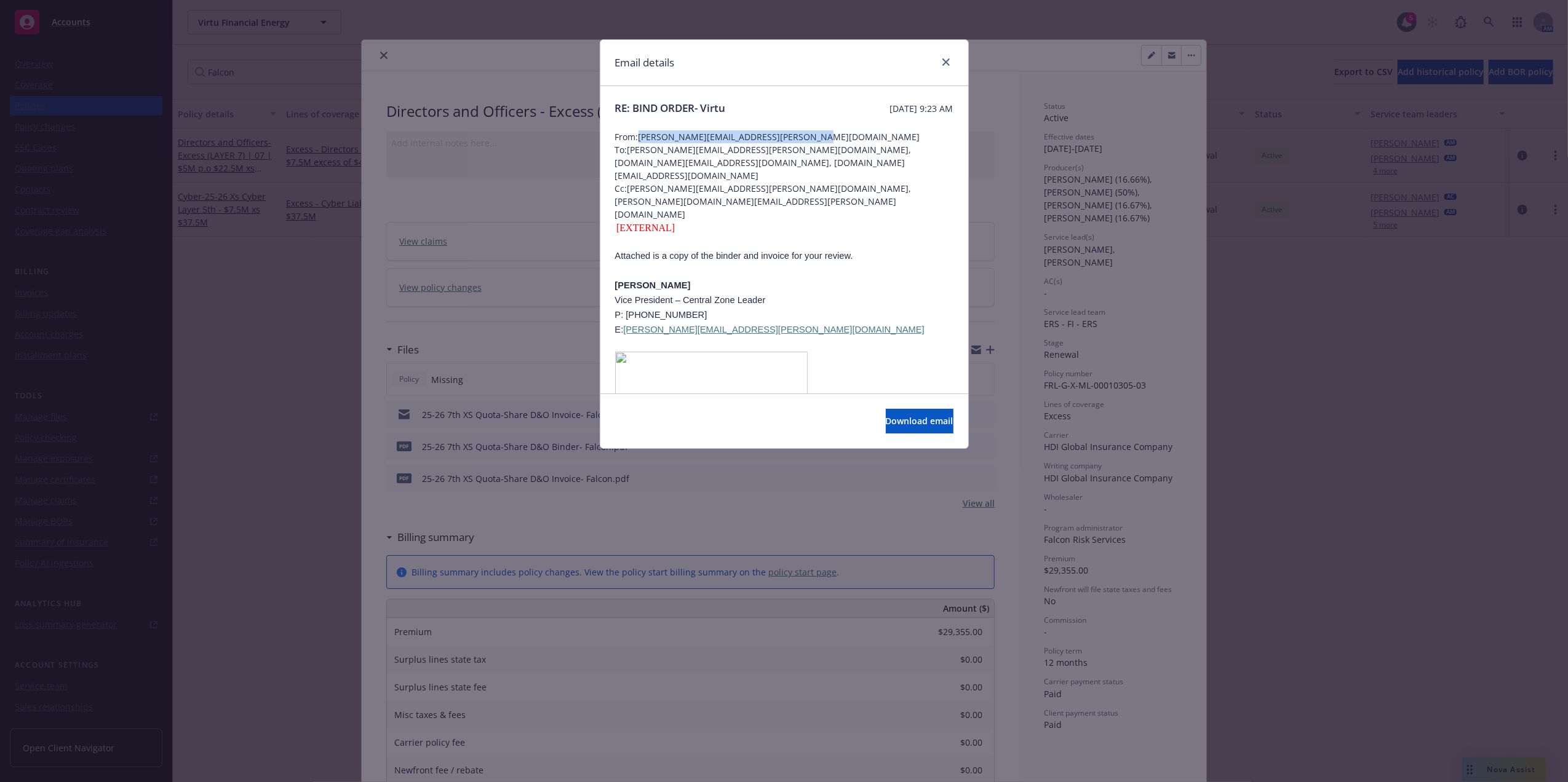
drag, startPoint x: 810, startPoint y: 137, endPoint x: 641, endPoint y: 134, distance: 169.0
click at [641, 134] on span "From: [PERSON_NAME][EMAIL_ADDRESS][PERSON_NAME][DOMAIN_NAME]" at bounding box center [784, 137] width 339 height 13
copy span "[PERSON_NAME][EMAIL_ADDRESS][PERSON_NAME][DOMAIN_NAME]"
click at [769, 143] on span "From: [PERSON_NAME][EMAIL_ADDRESS][PERSON_NAME][DOMAIN_NAME]" at bounding box center [784, 137] width 339 height 13
drag, startPoint x: 806, startPoint y: 131, endPoint x: 642, endPoint y: 134, distance: 164.0
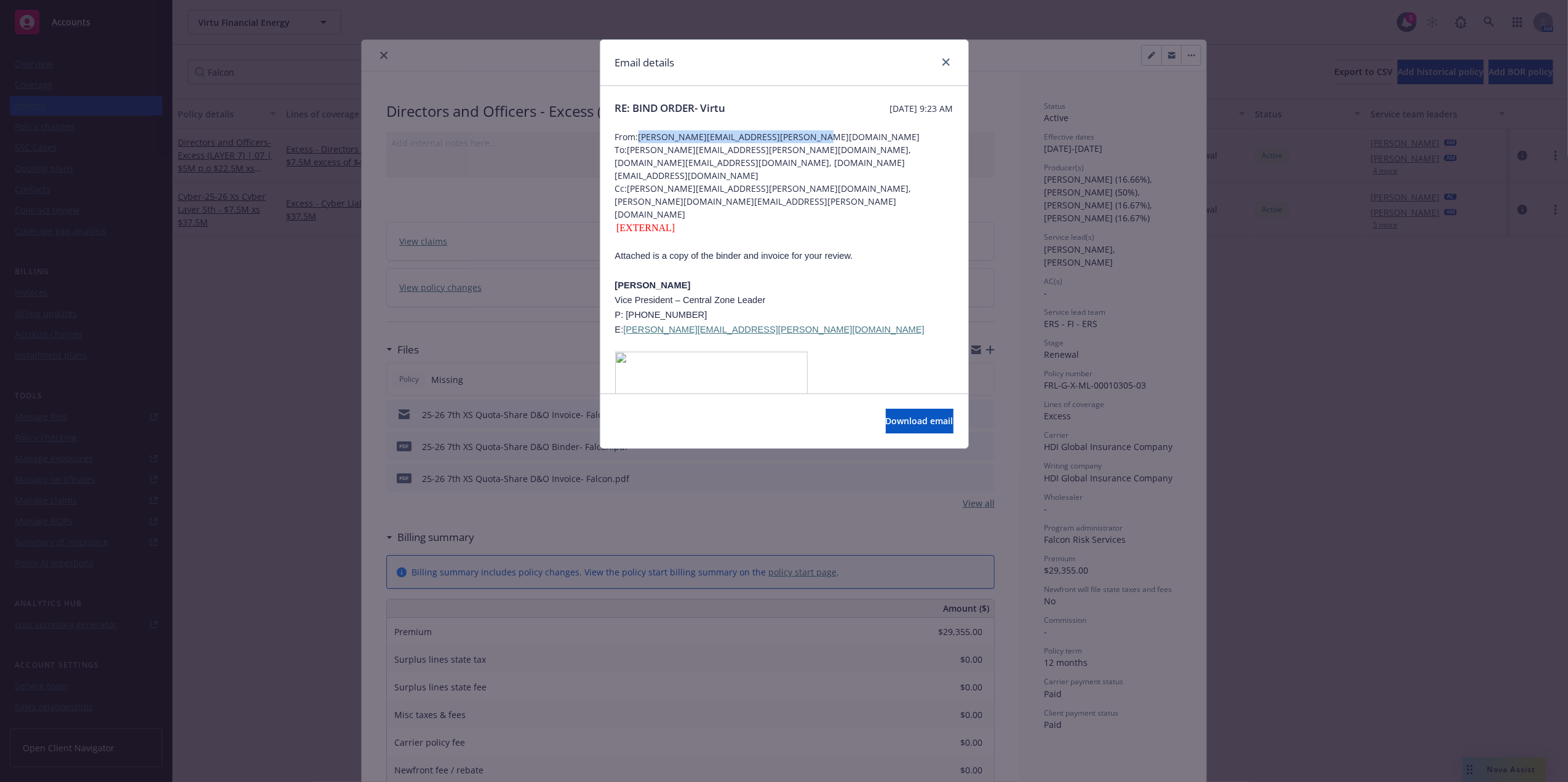
click at [642, 134] on span "From: [PERSON_NAME][EMAIL_ADDRESS][PERSON_NAME][DOMAIN_NAME]" at bounding box center [784, 137] width 339 height 13
copy span "[PERSON_NAME][EMAIL_ADDRESS][PERSON_NAME][DOMAIN_NAME]"
click at [942, 61] on icon "close" at bounding box center [946, 62] width 8 height 8
